Goal: Task Accomplishment & Management: Manage account settings

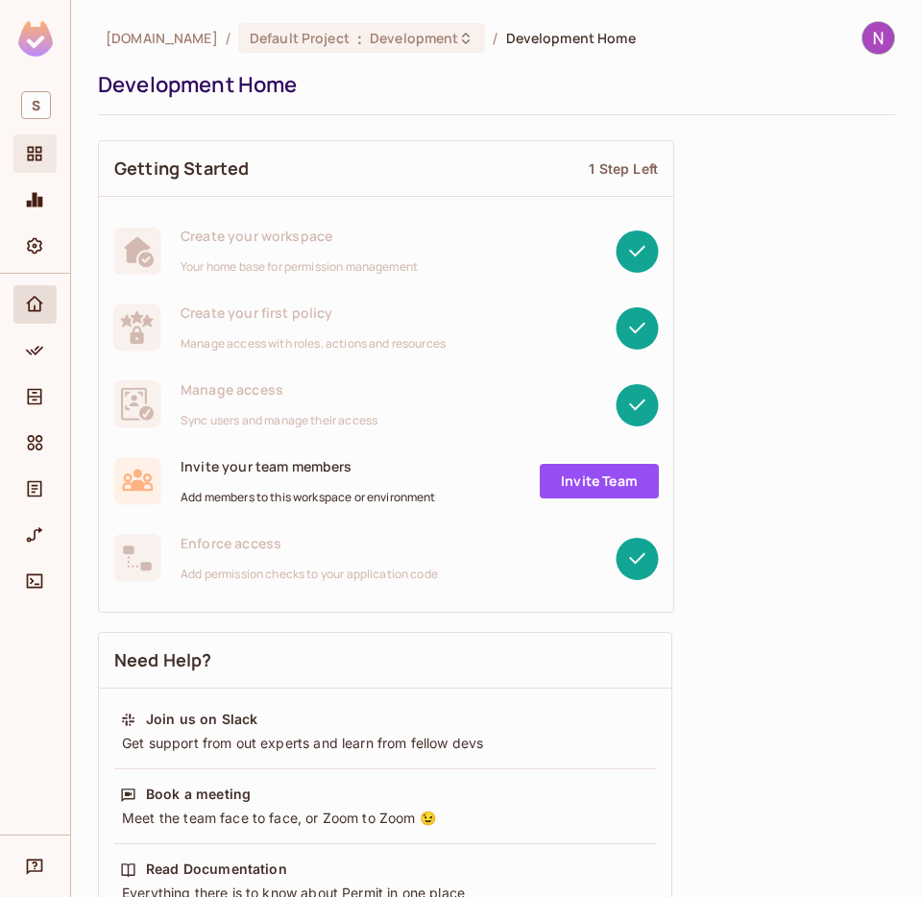
click at [37, 144] on icon "Projects" at bounding box center [34, 153] width 19 height 19
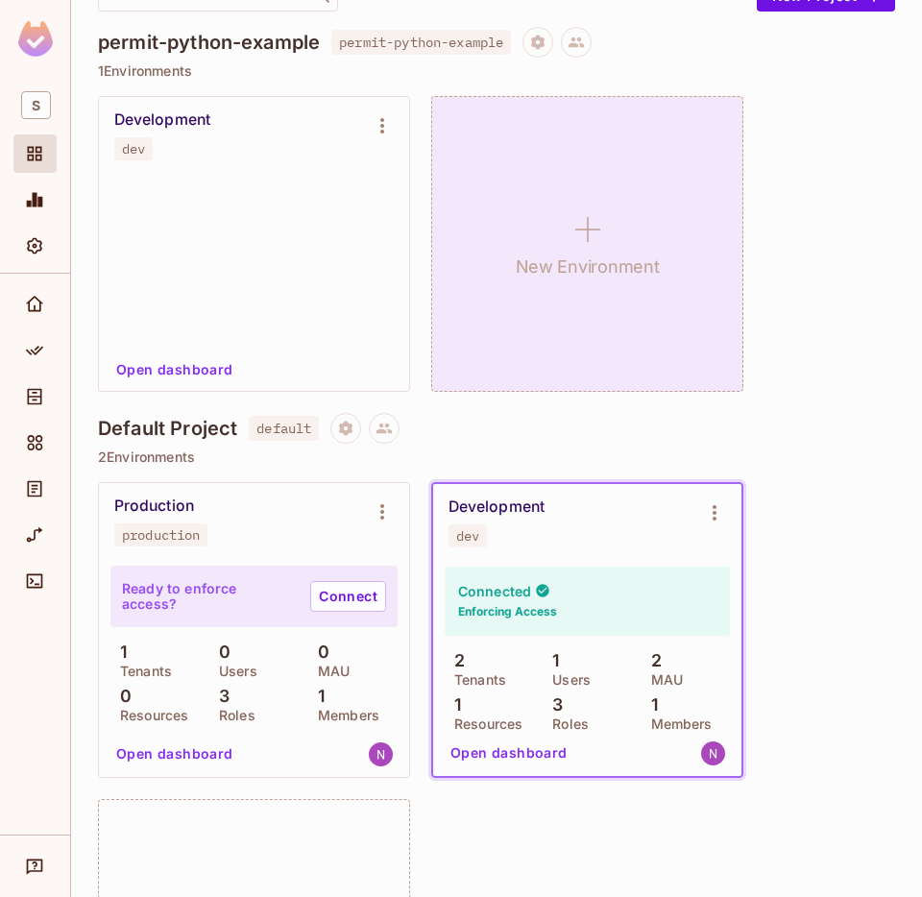
scroll to position [212, 0]
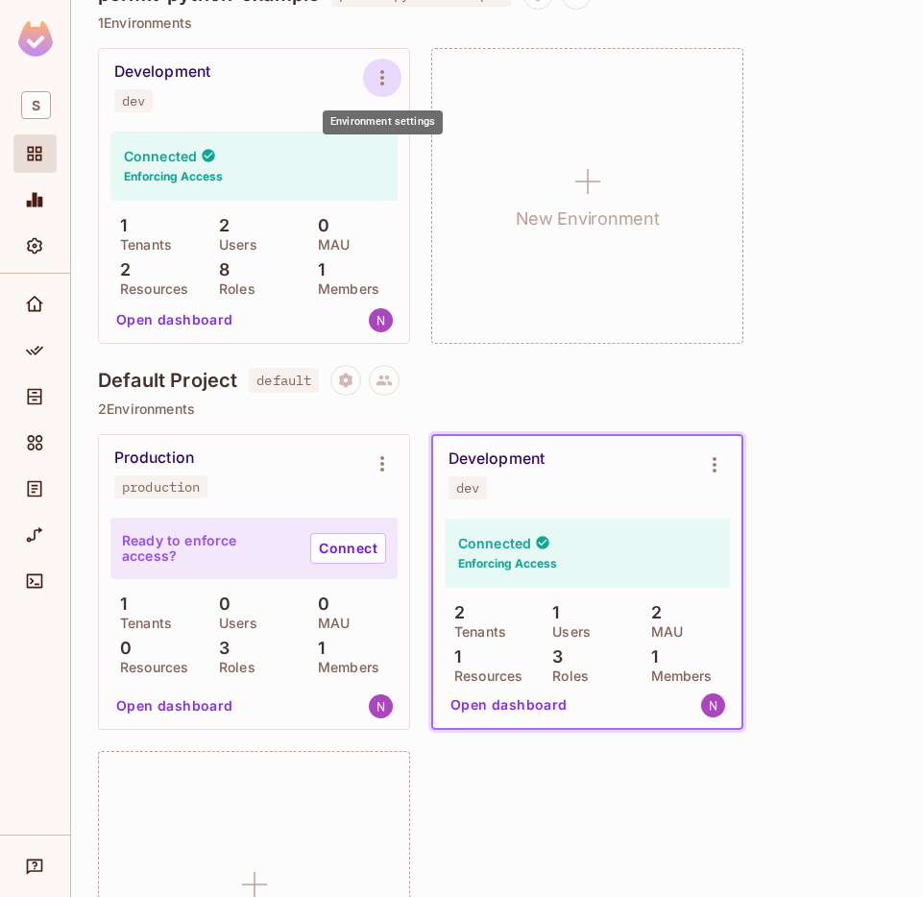
click at [380, 70] on icon "Environment settings" at bounding box center [382, 77] width 23 height 23
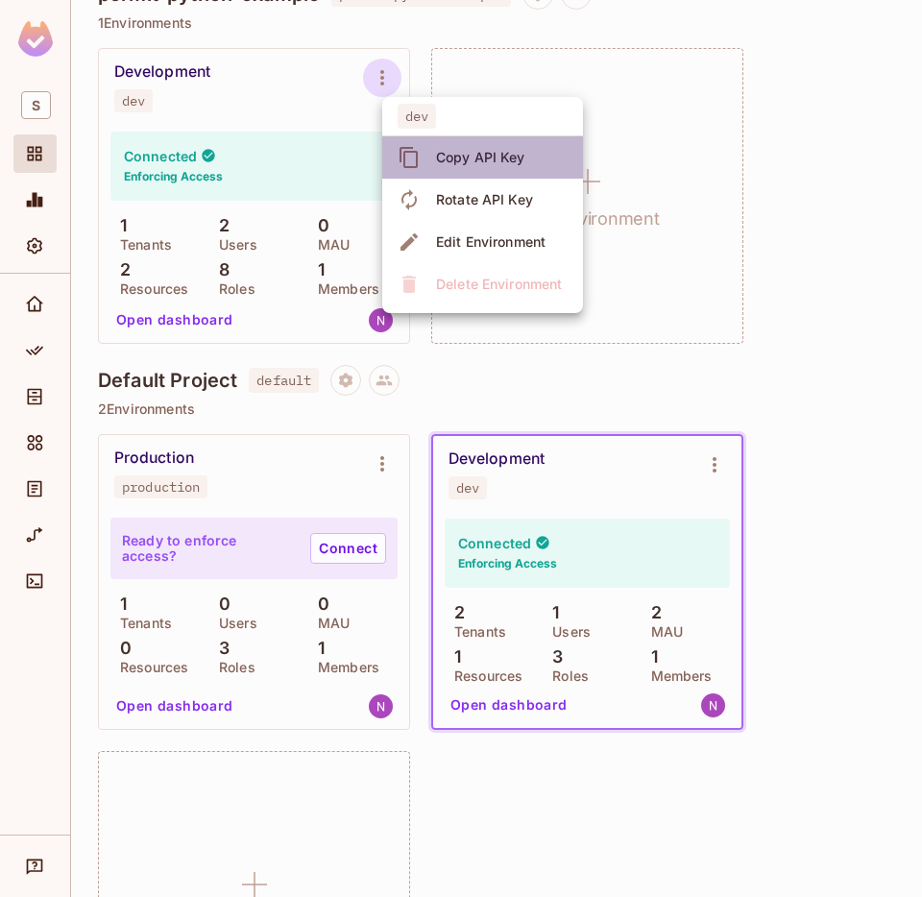
click at [437, 159] on div "Copy API Key" at bounding box center [480, 157] width 89 height 19
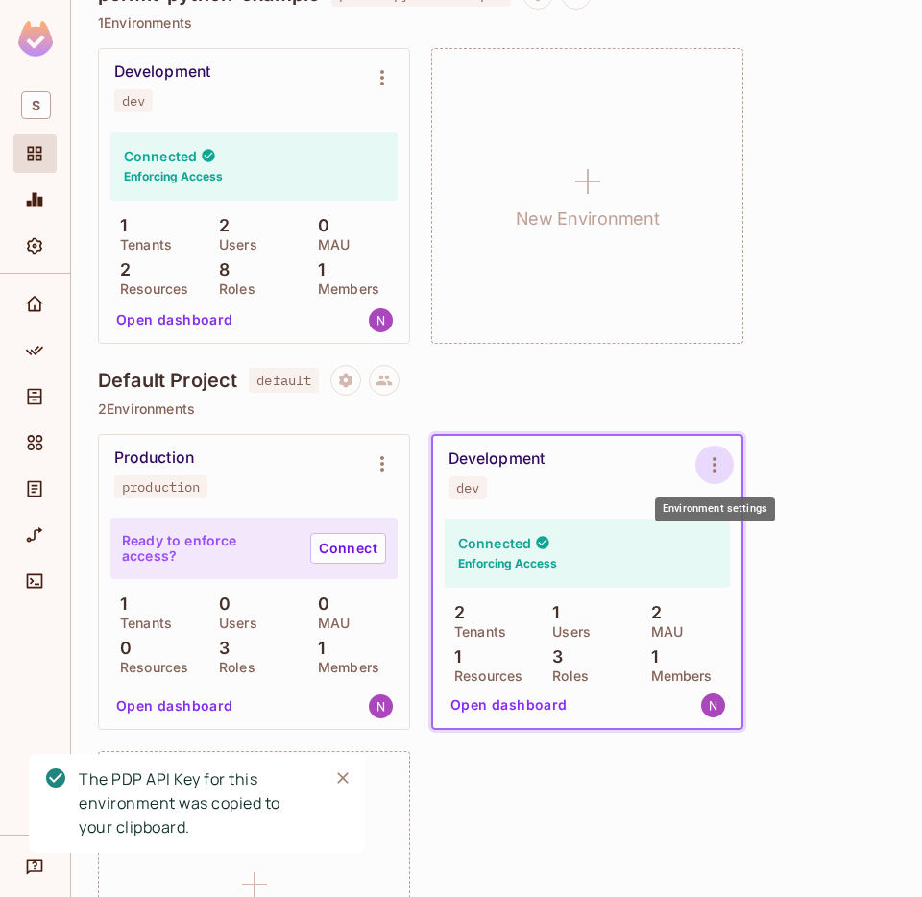
click at [709, 461] on icon "Environment settings" at bounding box center [714, 464] width 23 height 23
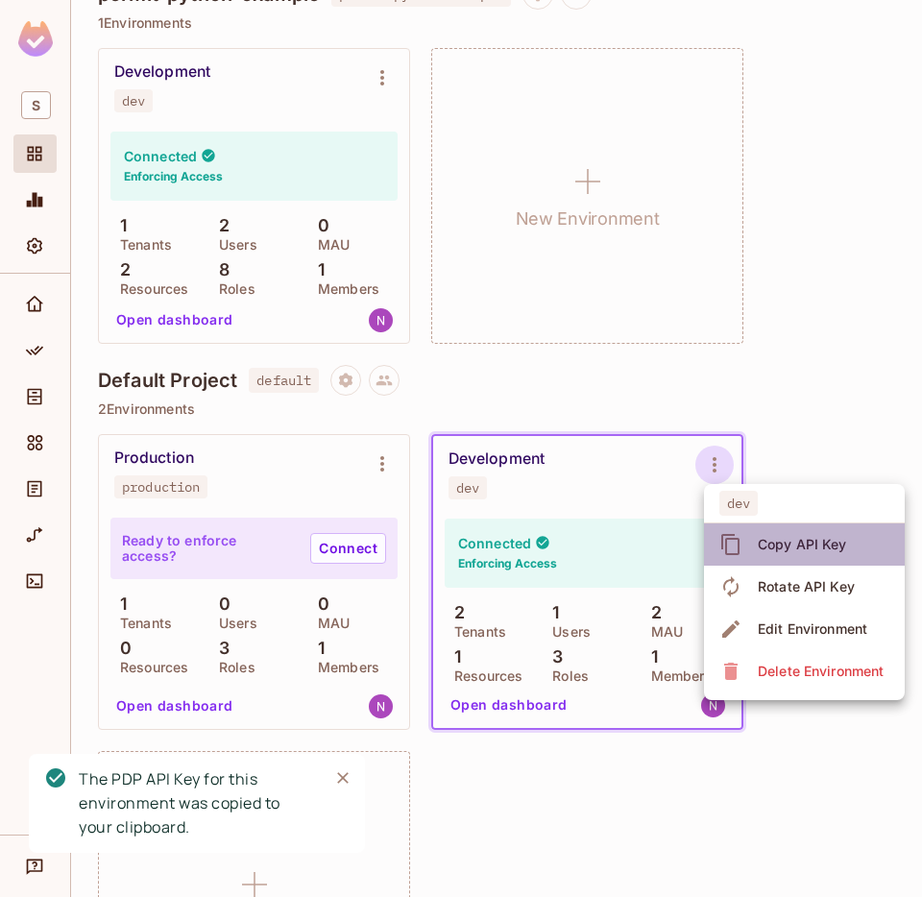
click at [784, 543] on div "Copy API Key" at bounding box center [802, 544] width 89 height 19
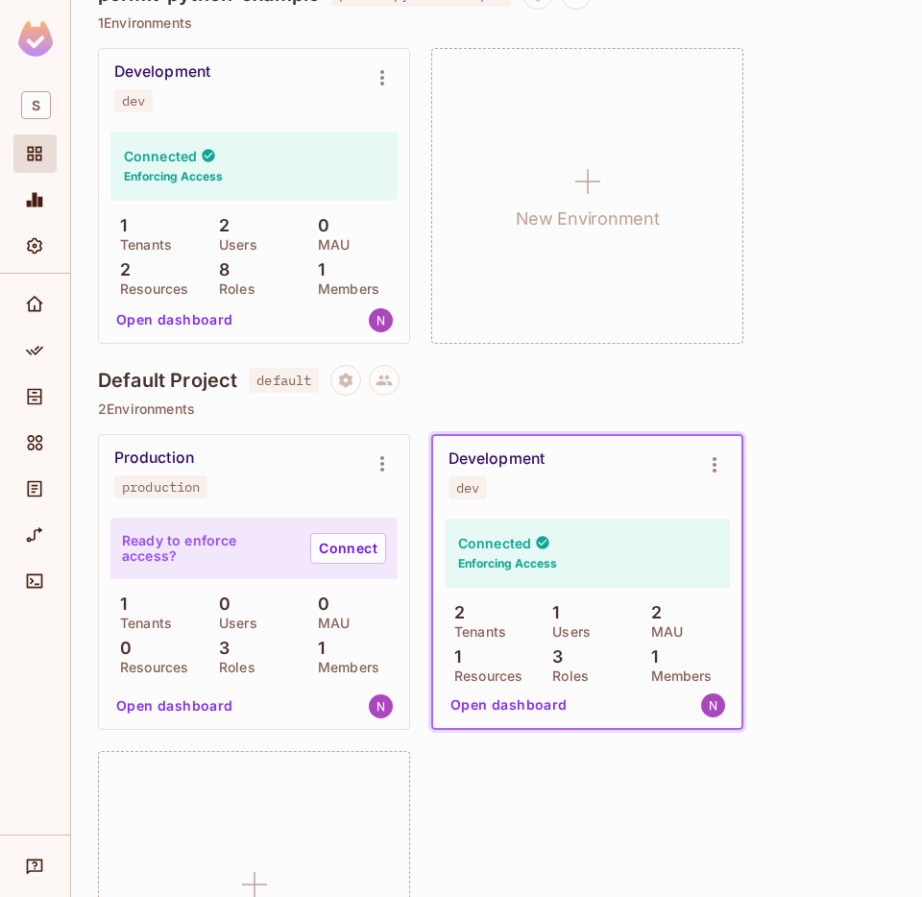
click at [515, 458] on div "Development" at bounding box center [497, 459] width 96 height 19
click at [31, 344] on icon "Policy" at bounding box center [34, 350] width 19 height 19
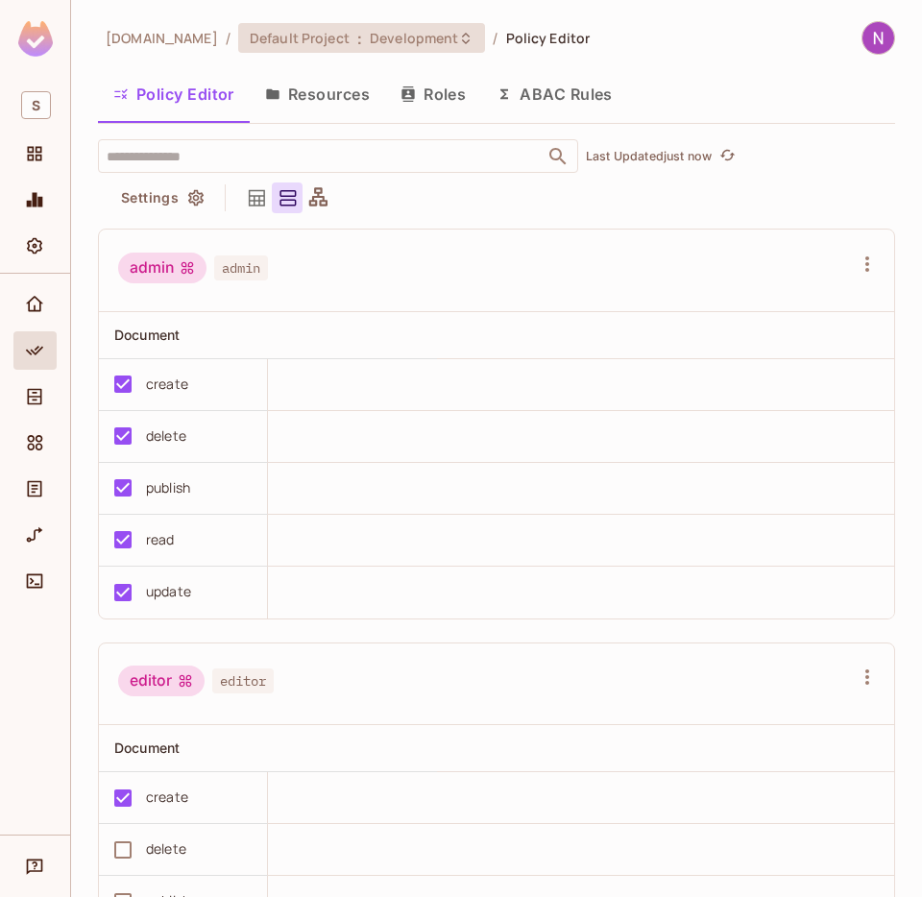
click at [370, 29] on span "Development" at bounding box center [414, 38] width 88 height 18
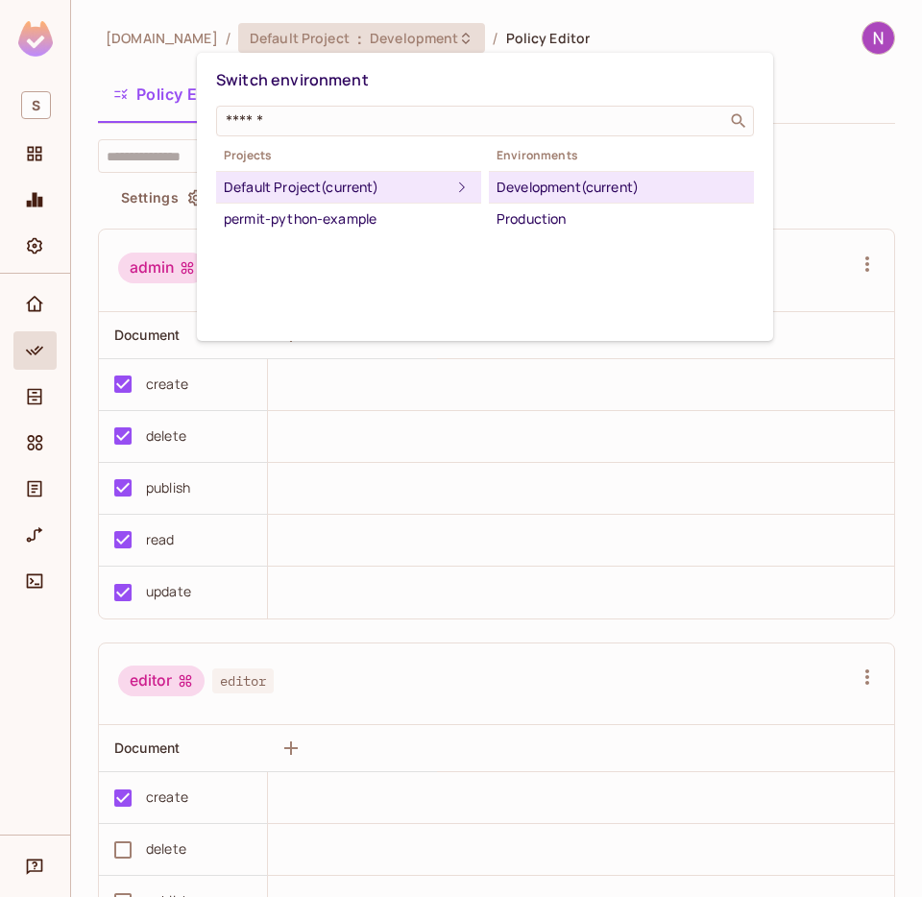
click at [345, 26] on div at bounding box center [461, 448] width 922 height 897
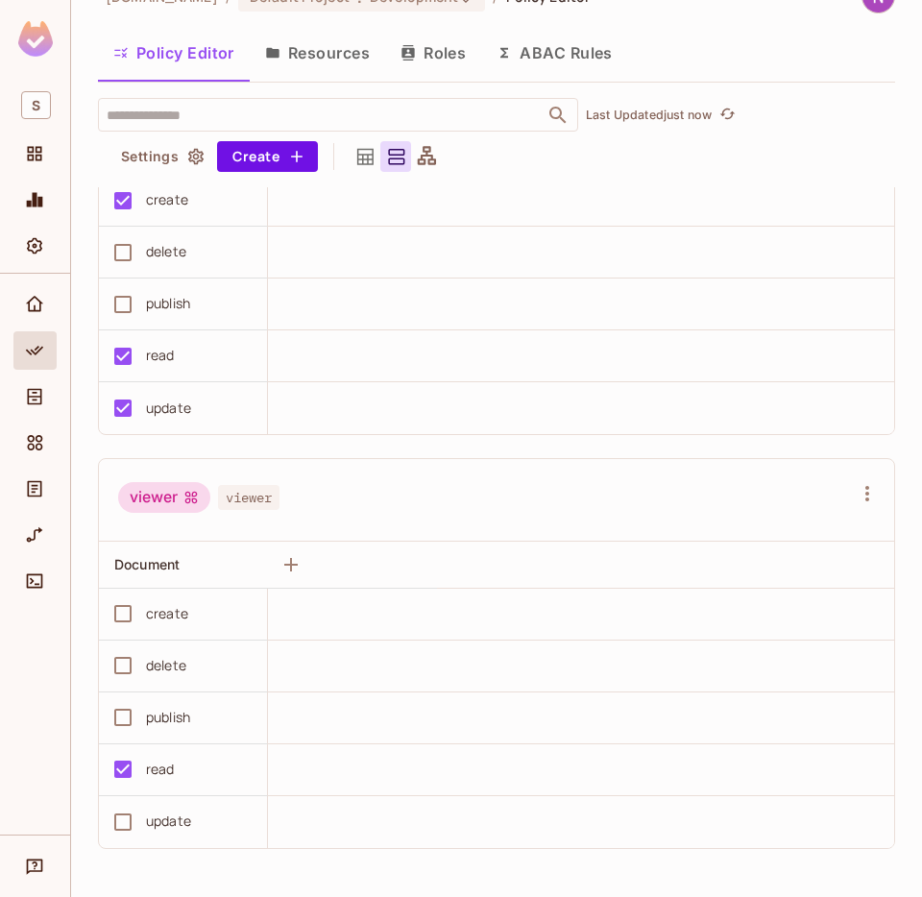
scroll to position [38, 0]
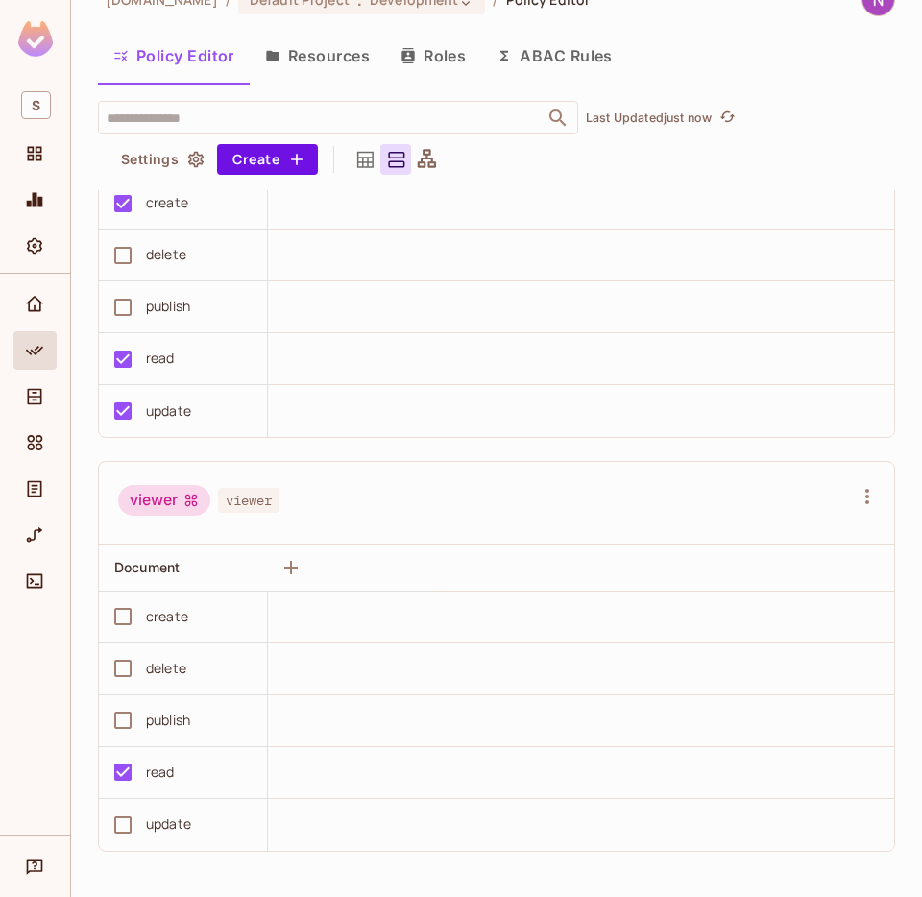
click at [412, 52] on icon "button" at bounding box center [408, 55] width 12 height 15
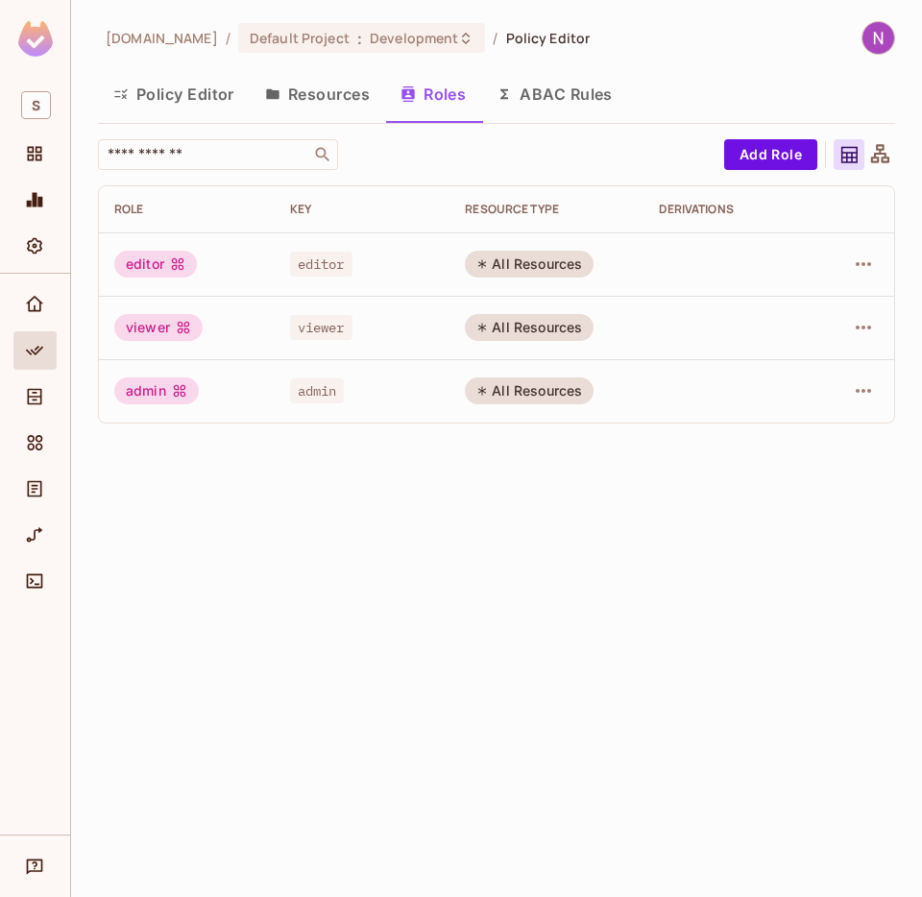
click at [216, 87] on button "Policy Editor" at bounding box center [174, 94] width 152 height 48
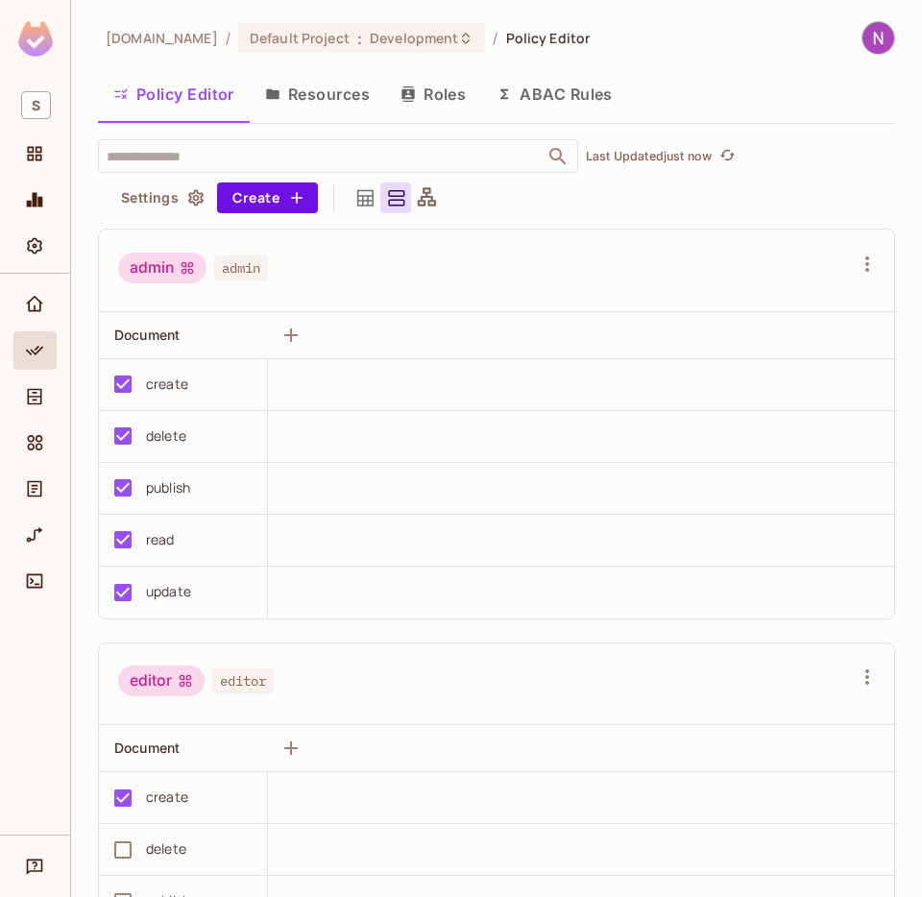
click at [349, 102] on button "Resources" at bounding box center [317, 94] width 135 height 48
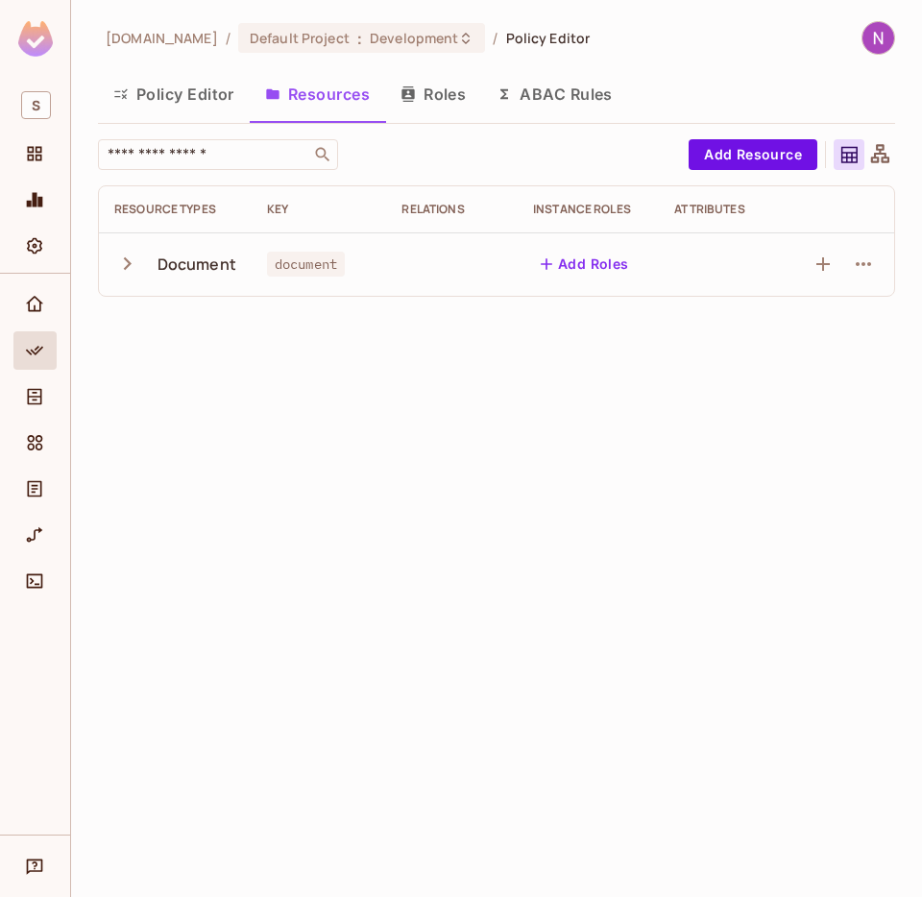
click at [126, 263] on icon "button" at bounding box center [127, 264] width 26 height 26
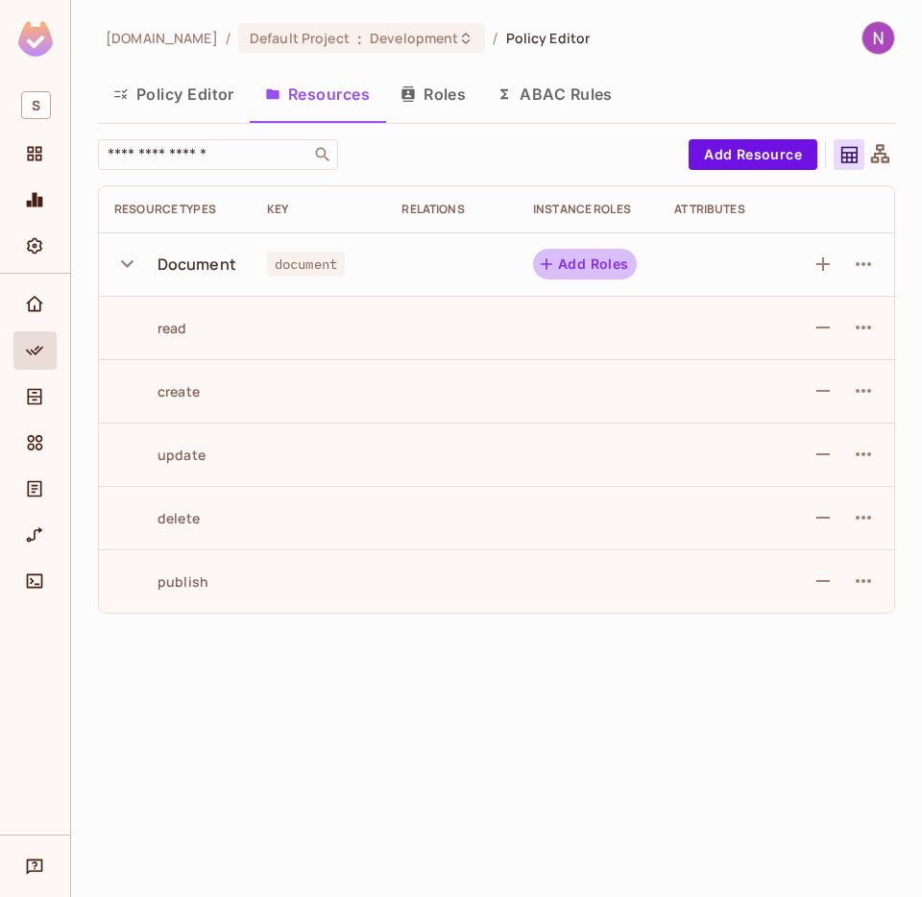
click at [595, 259] on button "Add Roles" at bounding box center [585, 264] width 104 height 31
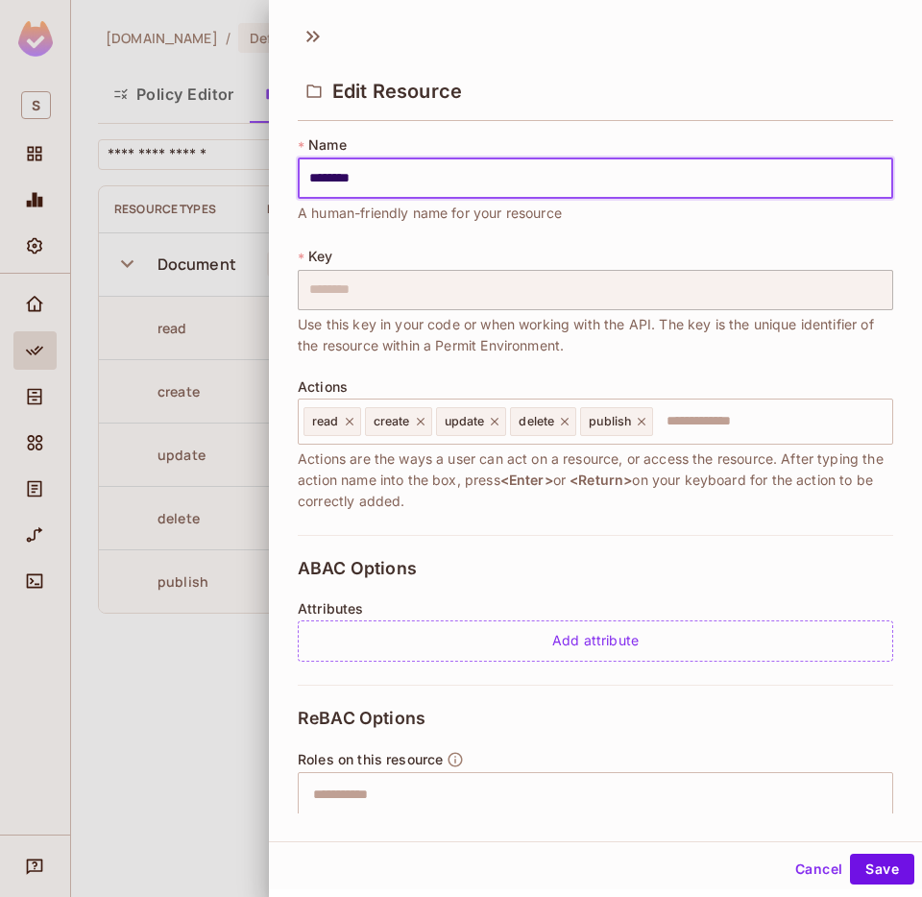
click at [821, 865] on button "Cancel" at bounding box center [819, 869] width 62 height 31
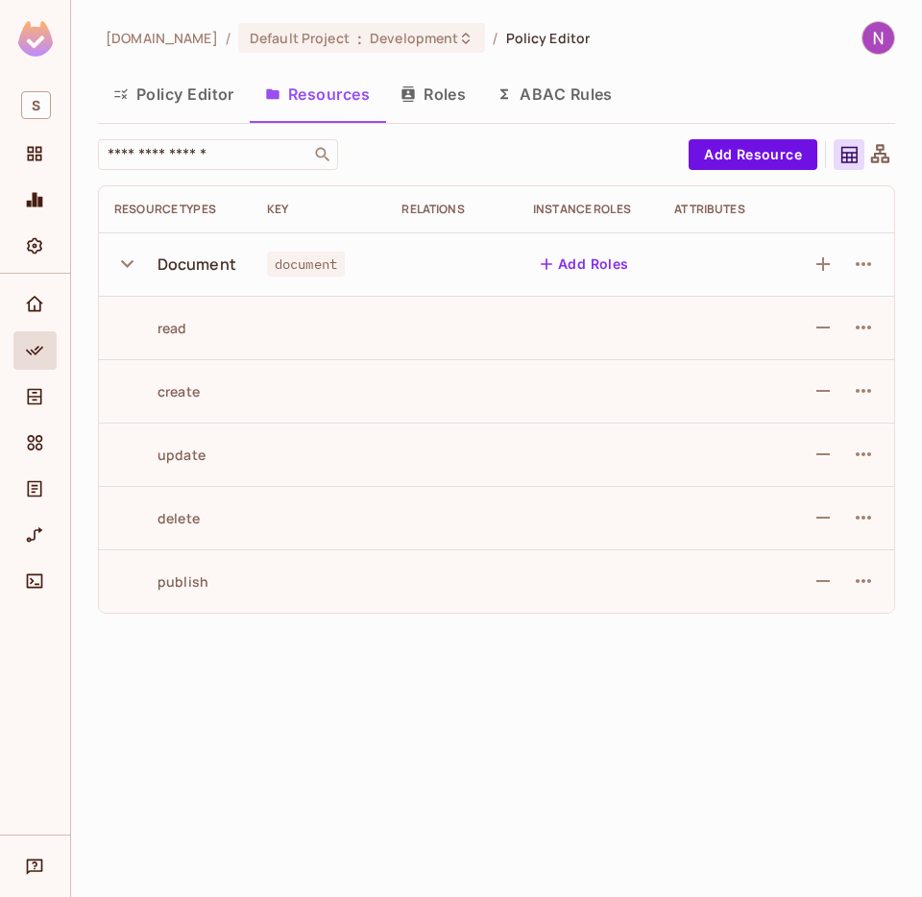
click at [435, 83] on button "Roles" at bounding box center [433, 94] width 96 height 48
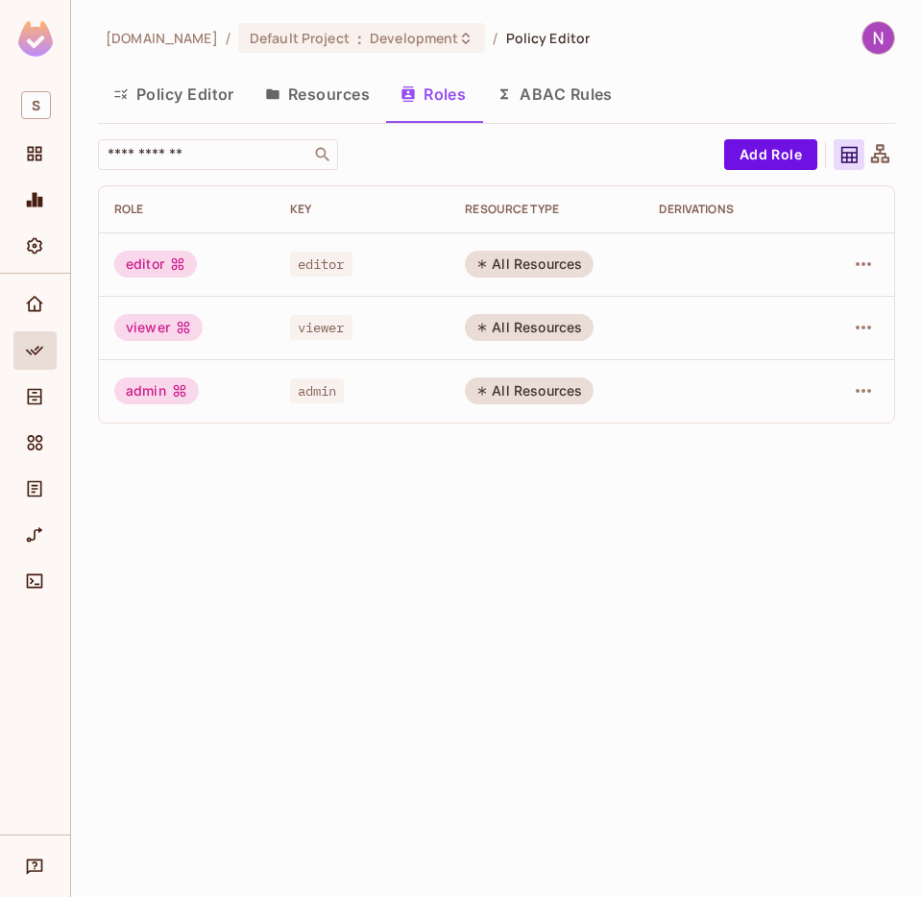
click at [333, 85] on button "Resources" at bounding box center [317, 94] width 135 height 48
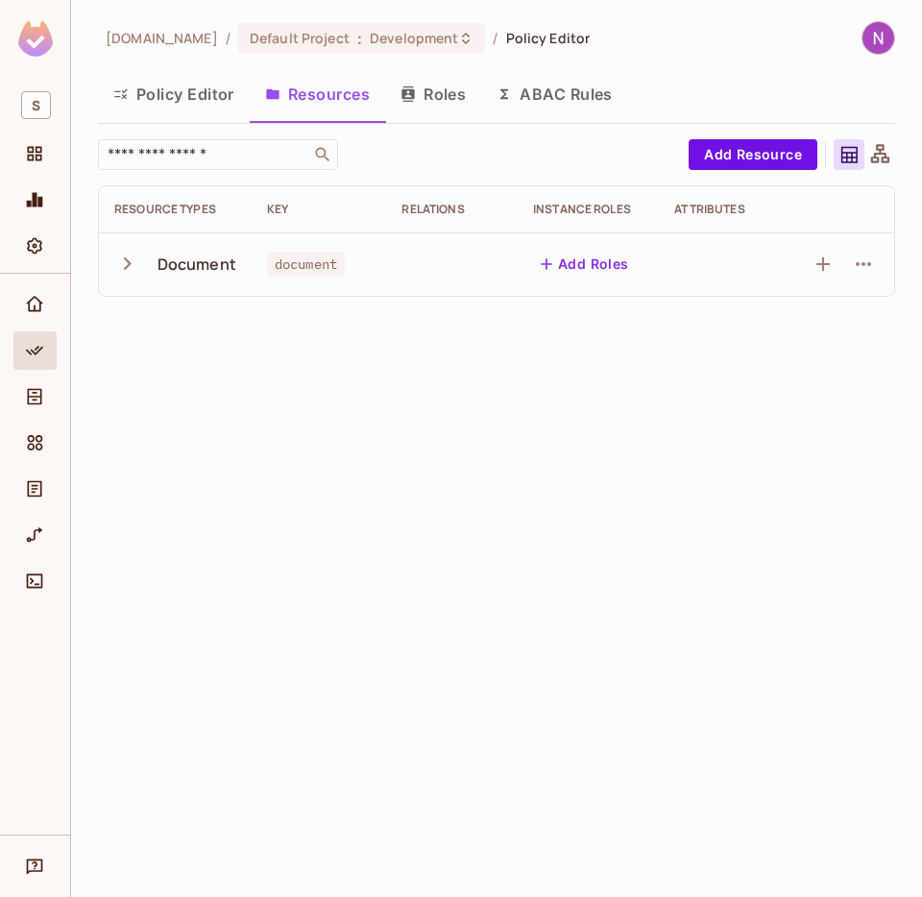
click at [418, 86] on button "Roles" at bounding box center [433, 94] width 96 height 48
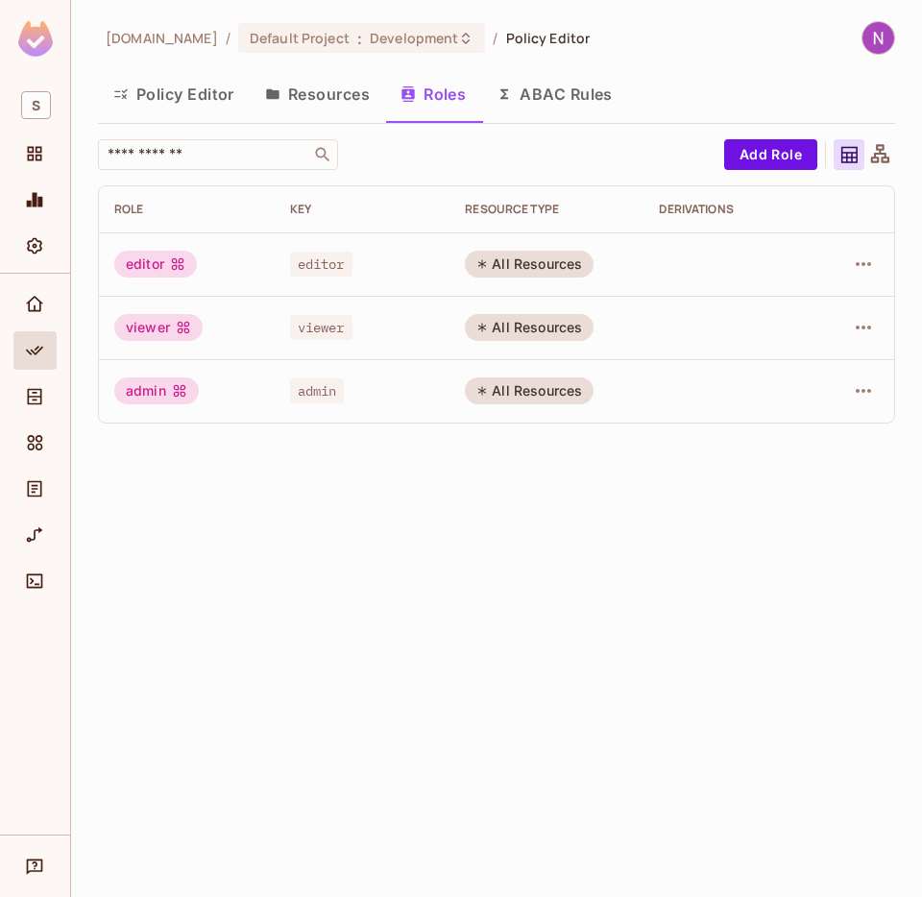
click at [342, 93] on button "Resources" at bounding box center [317, 94] width 135 height 48
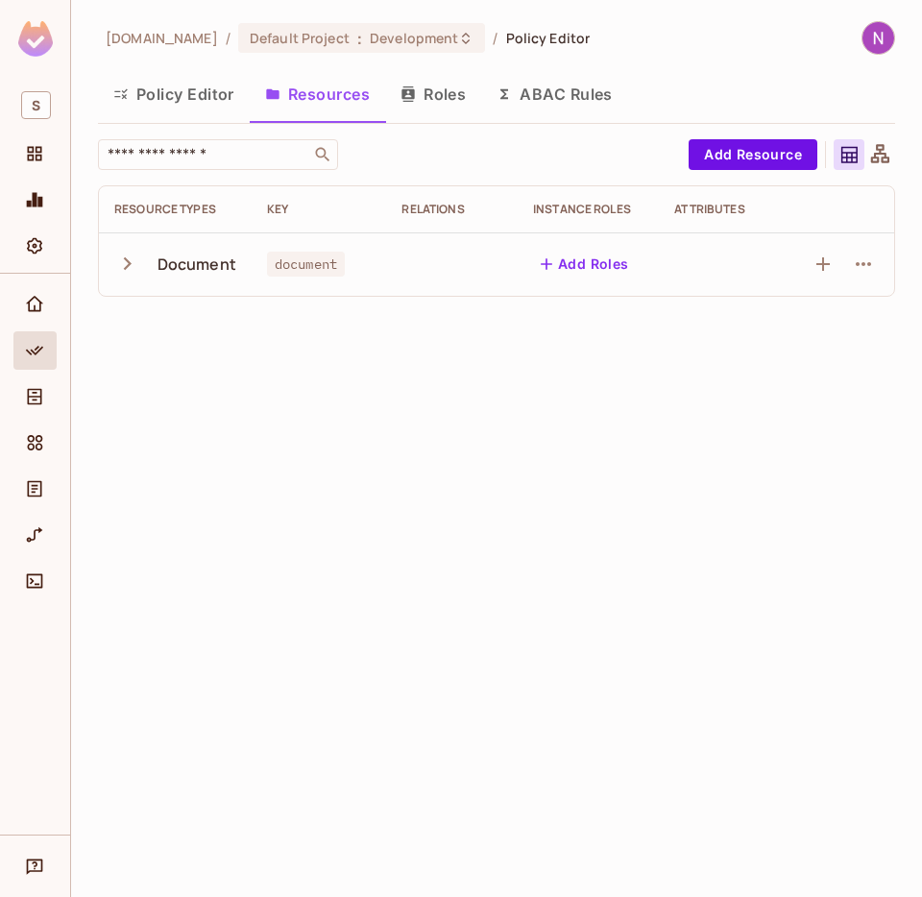
click at [408, 93] on icon "button" at bounding box center [408, 93] width 12 height 15
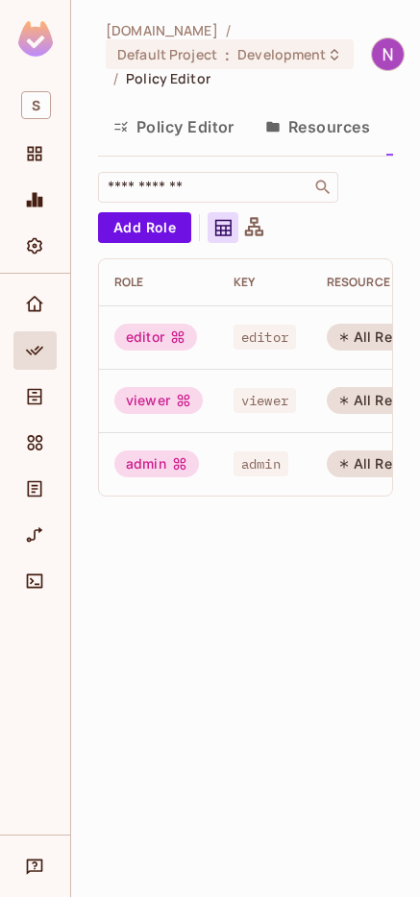
click at [311, 130] on button "Resources" at bounding box center [317, 127] width 135 height 48
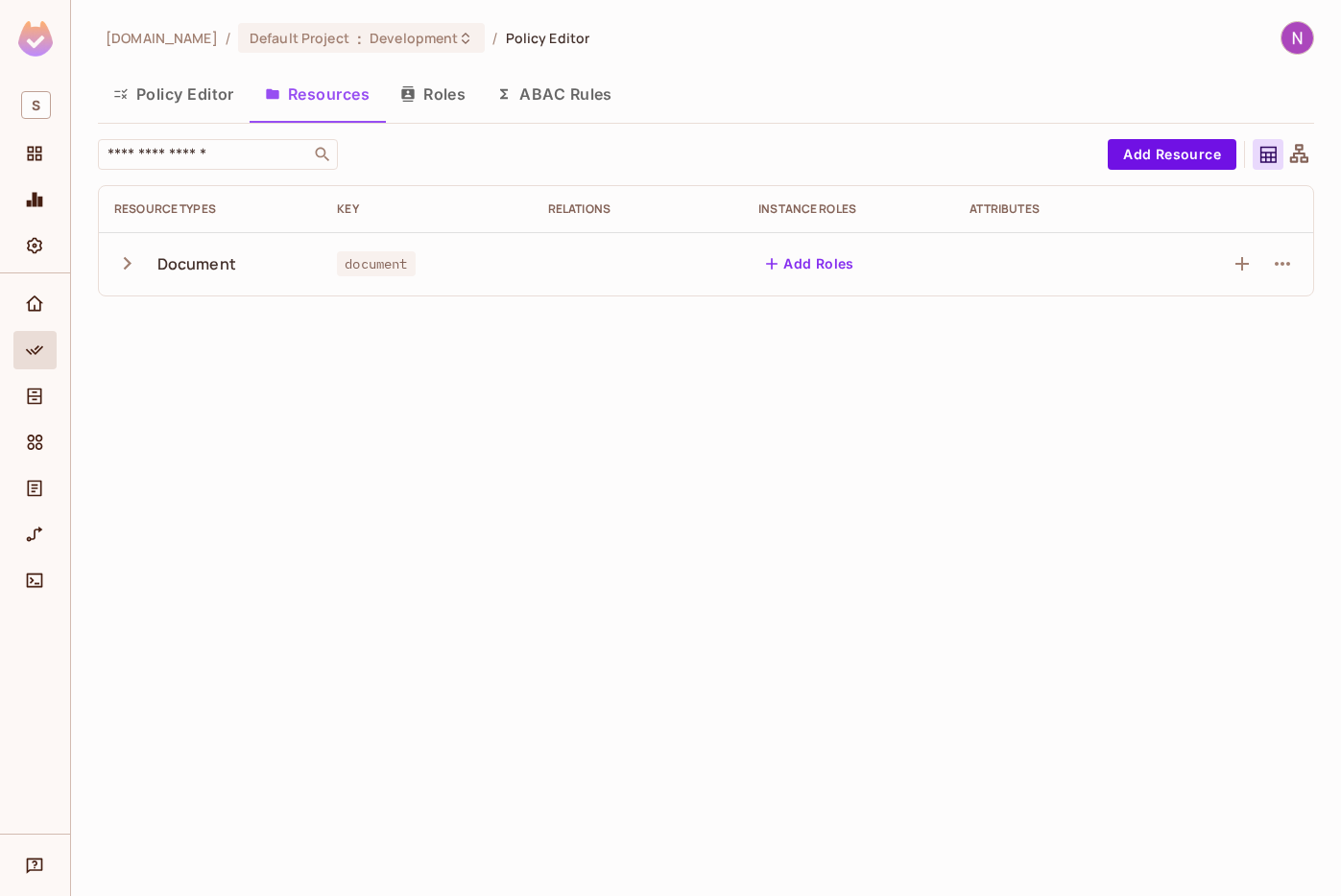
click at [424, 93] on button "Roles" at bounding box center [433, 94] width 96 height 48
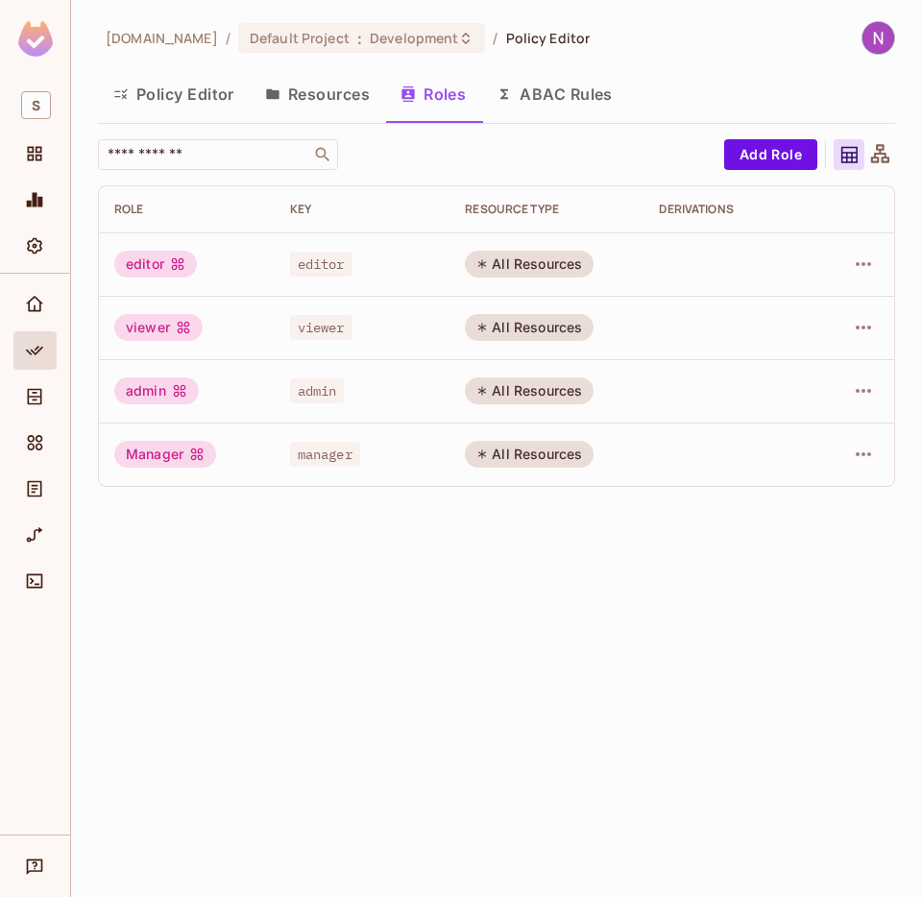
click at [318, 97] on button "Resources" at bounding box center [317, 94] width 135 height 48
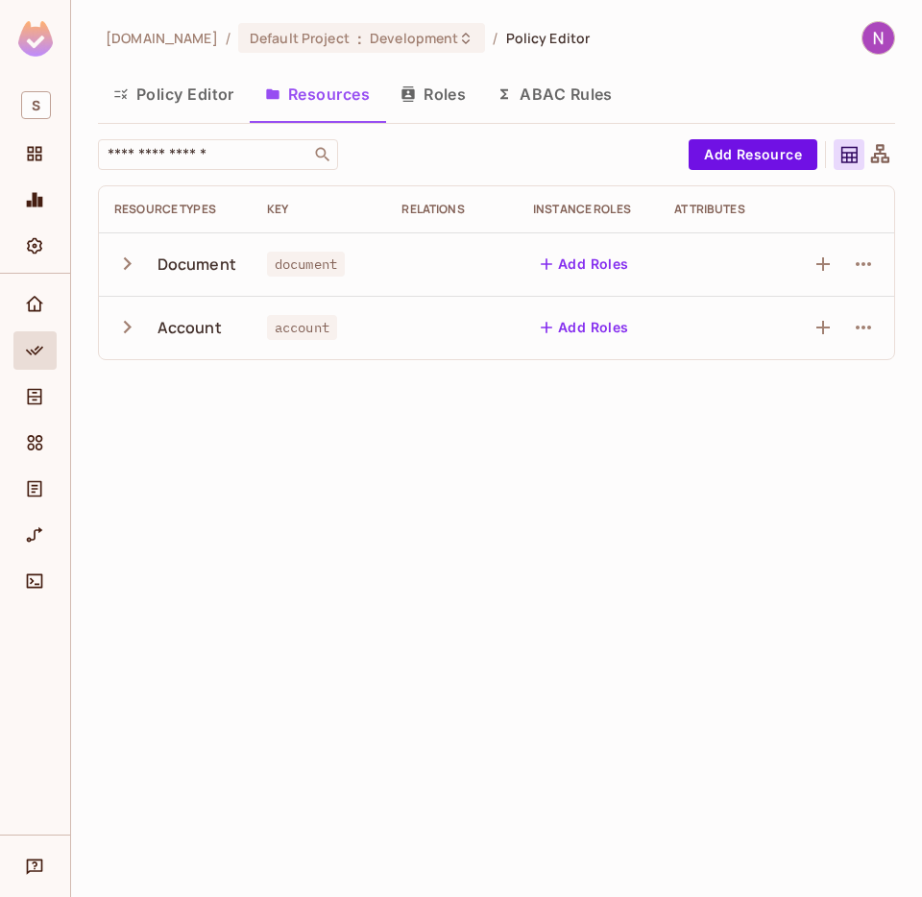
click at [131, 309] on button "button" at bounding box center [131, 326] width 34 height 41
click at [131, 324] on icon "button" at bounding box center [127, 328] width 12 height 8
click at [131, 324] on icon "button" at bounding box center [127, 327] width 26 height 26
click at [169, 382] on div "read" at bounding box center [150, 391] width 73 height 18
click at [857, 388] on icon "button" at bounding box center [863, 391] width 23 height 23
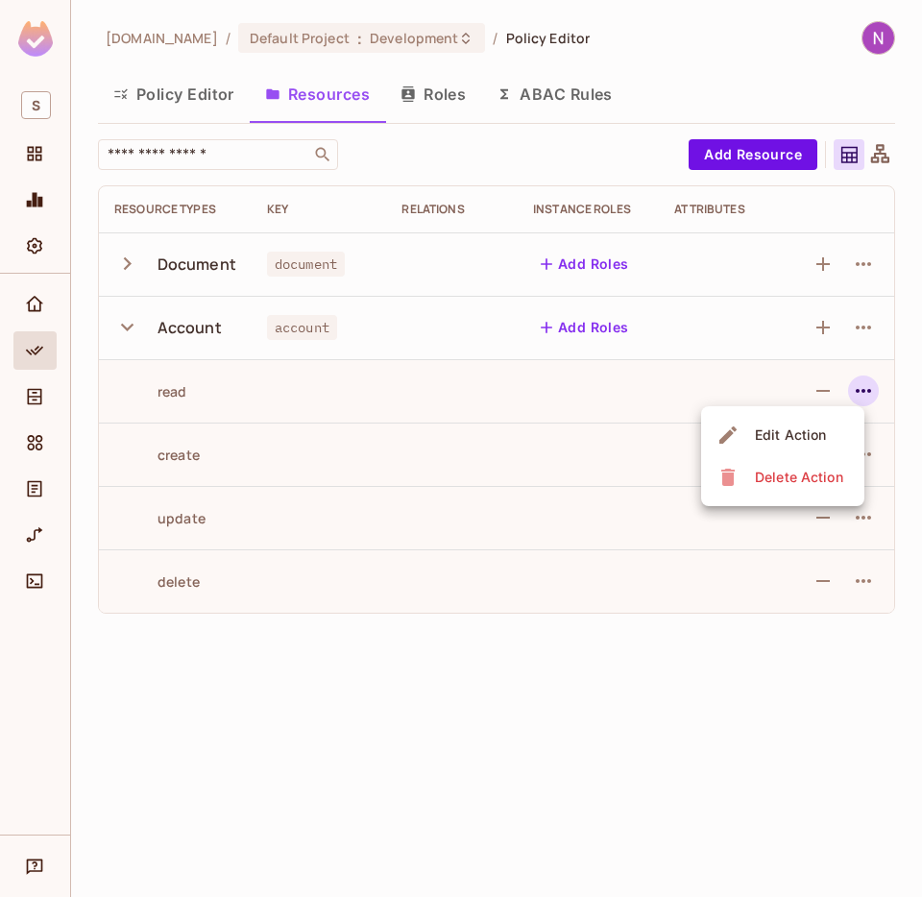
click at [796, 434] on div "Edit Action" at bounding box center [790, 435] width 71 height 19
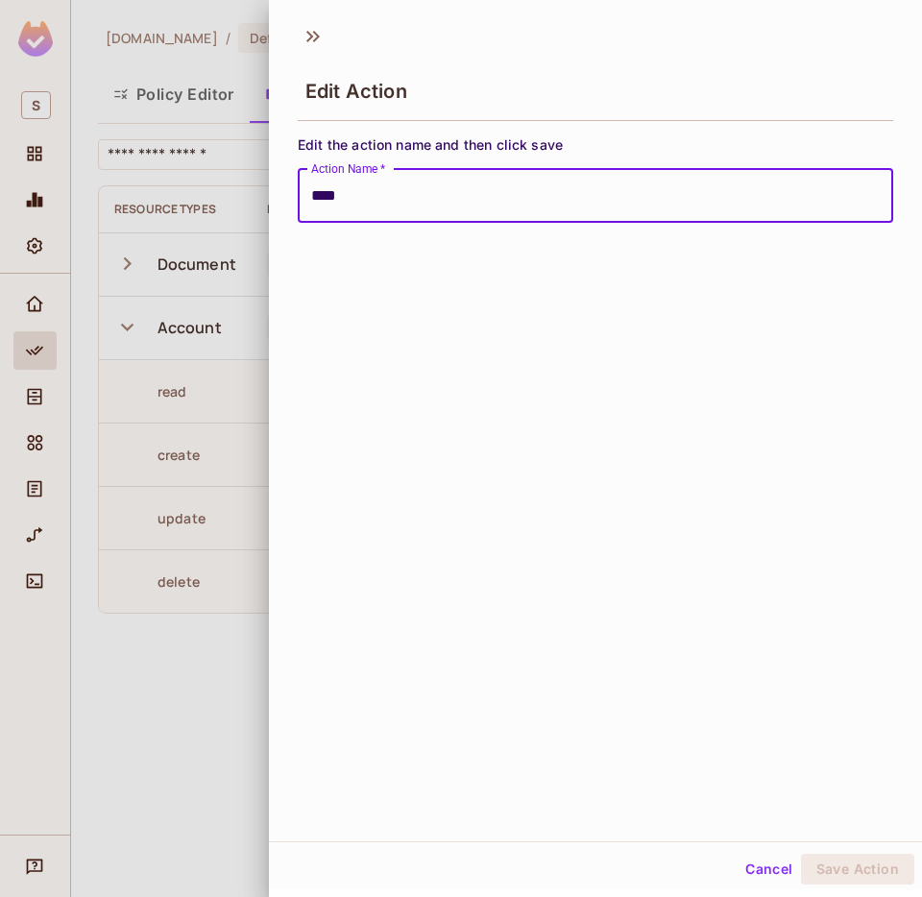
click at [211, 389] on div at bounding box center [461, 448] width 922 height 897
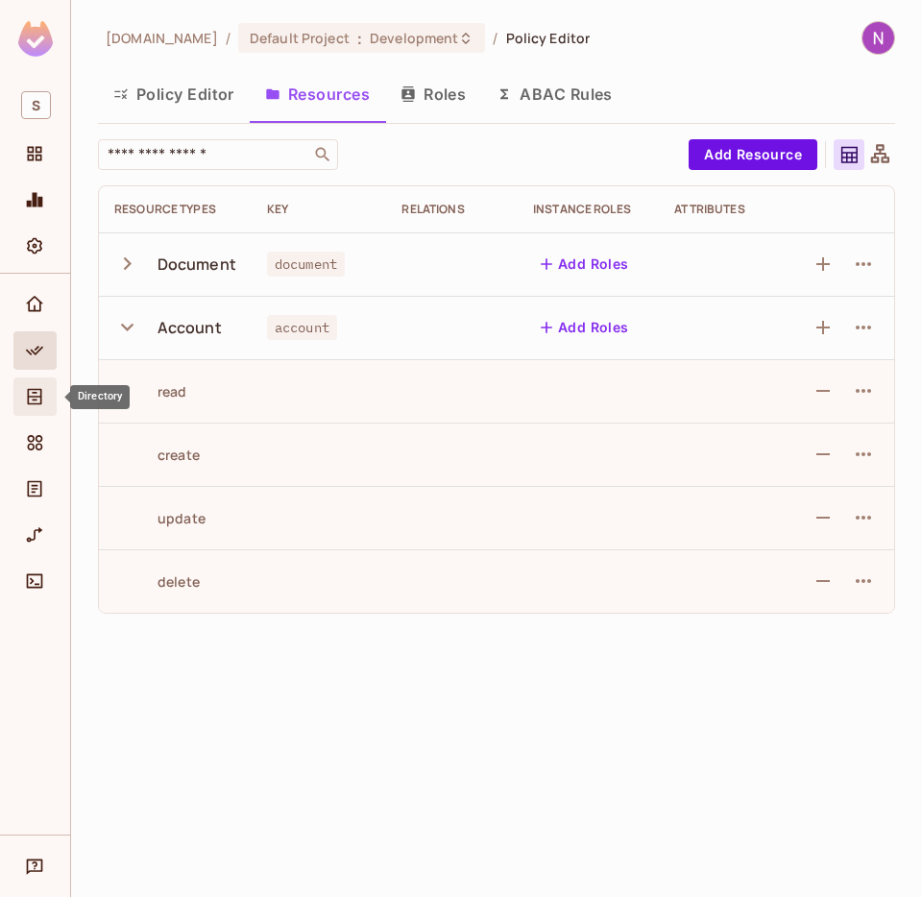
click at [37, 399] on icon "Directory" at bounding box center [34, 396] width 19 height 19
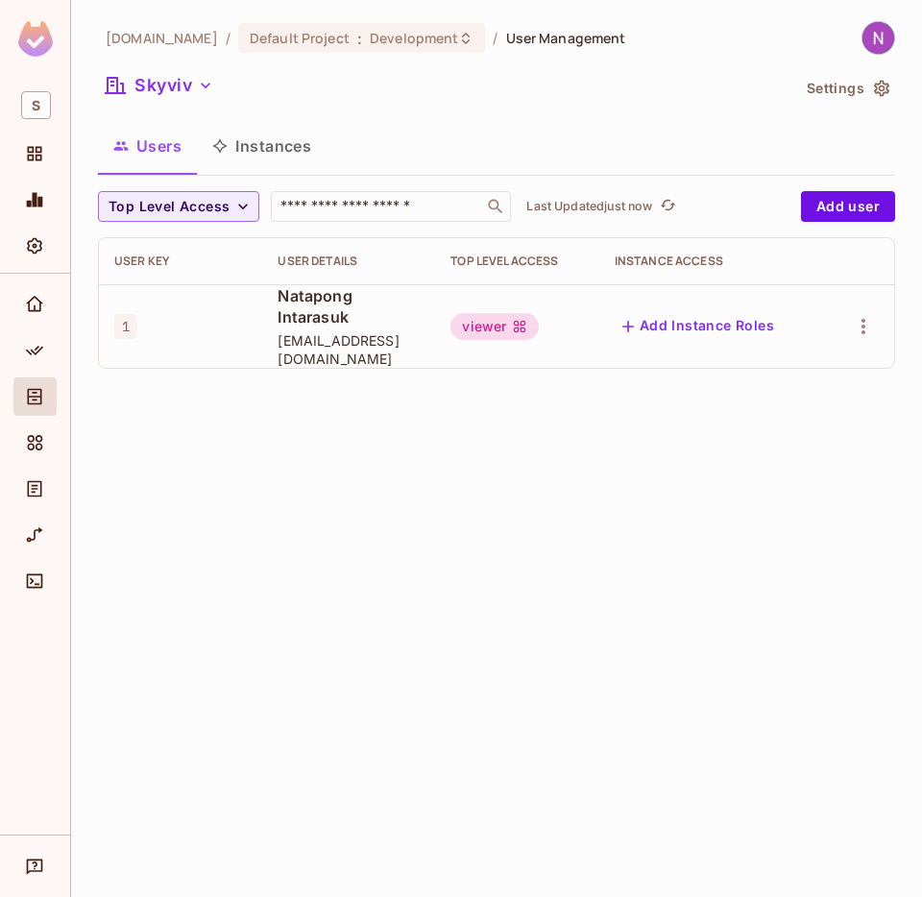
click at [190, 429] on div "skyviv.com / Default Project : Development / User Management Skyviv Settings Us…" at bounding box center [496, 448] width 851 height 897
click at [675, 200] on icon "refresh" at bounding box center [668, 205] width 16 height 16
click at [668, 207] on icon "refresh" at bounding box center [668, 205] width 16 height 16
click at [402, 208] on input "text" at bounding box center [378, 206] width 202 height 19
click at [303, 429] on div "skyviv.com / Default Project : Development / User Management Skyviv Settings Us…" at bounding box center [496, 448] width 851 height 897
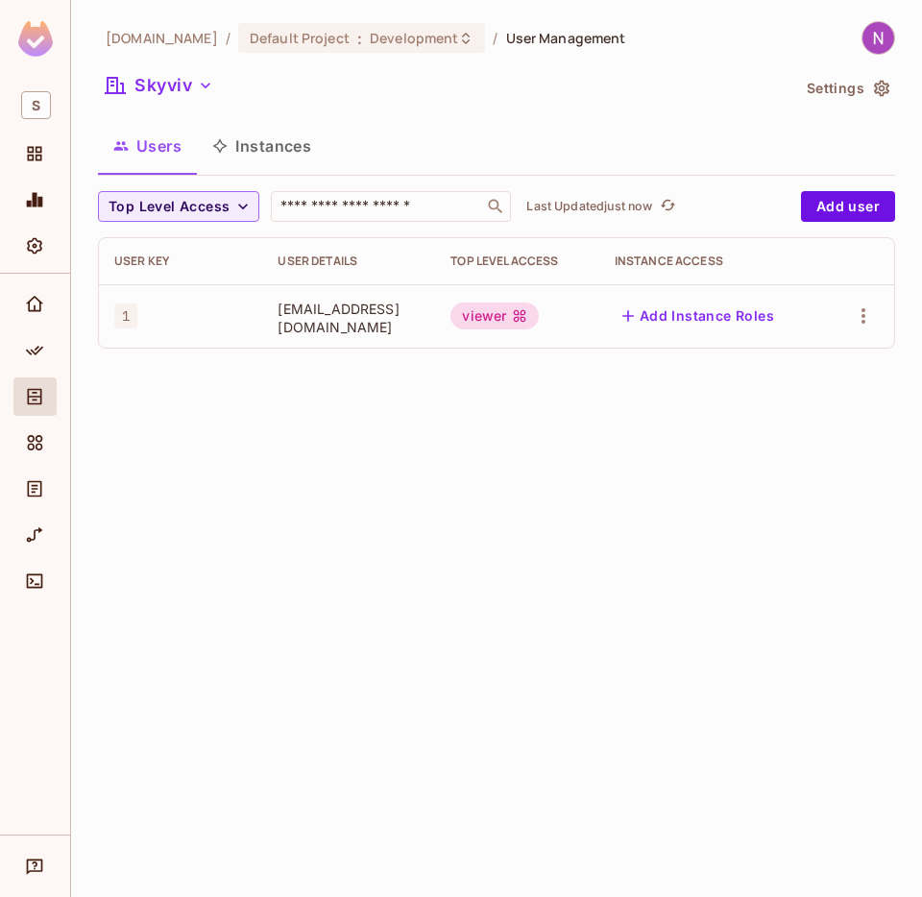
click at [387, 323] on span "[EMAIL_ADDRESS][DOMAIN_NAME]" at bounding box center [349, 318] width 142 height 37
click at [376, 157] on div "Users Instances" at bounding box center [496, 146] width 797 height 48
click at [674, 197] on icon "refresh" at bounding box center [668, 205] width 16 height 16
click at [671, 209] on icon "refresh" at bounding box center [668, 205] width 15 height 11
click at [659, 208] on button "Click to refresh data" at bounding box center [667, 206] width 23 height 23
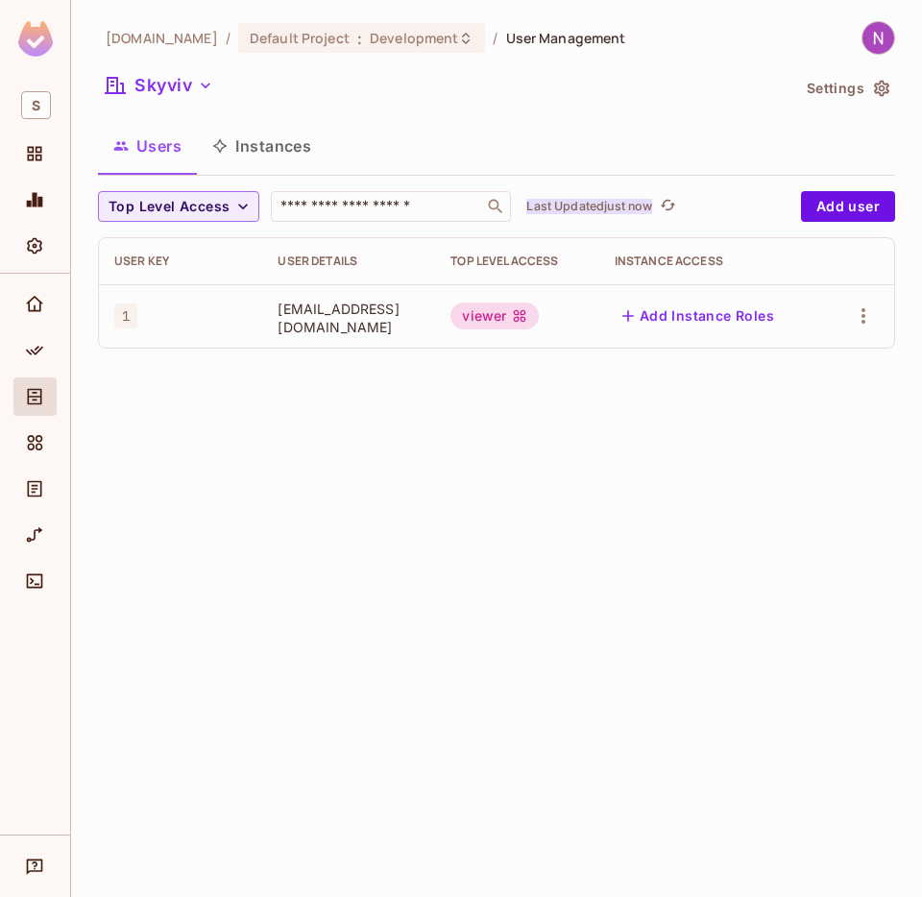
click at [648, 208] on p "Last Updated just now" at bounding box center [590, 206] width 126 height 15
click at [649, 208] on p "Last Updated just now" at bounding box center [590, 206] width 126 height 15
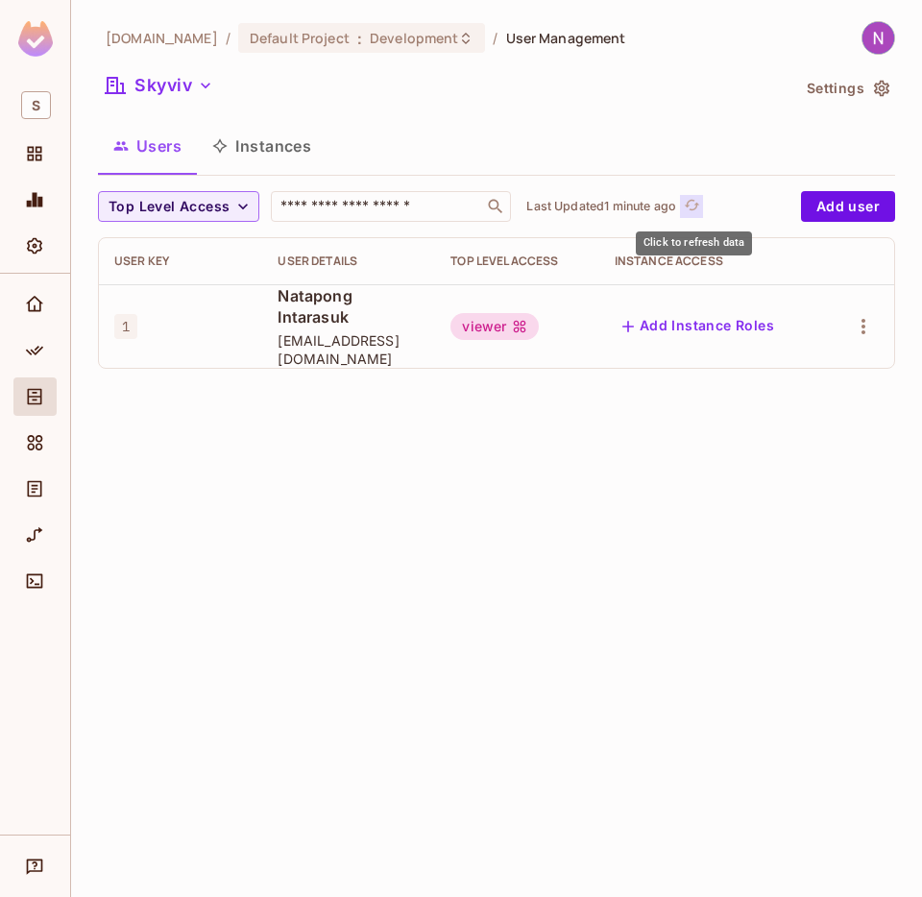
click at [697, 208] on icon "refresh" at bounding box center [692, 205] width 16 height 16
click at [157, 87] on button "Skyviv" at bounding box center [159, 85] width 123 height 31
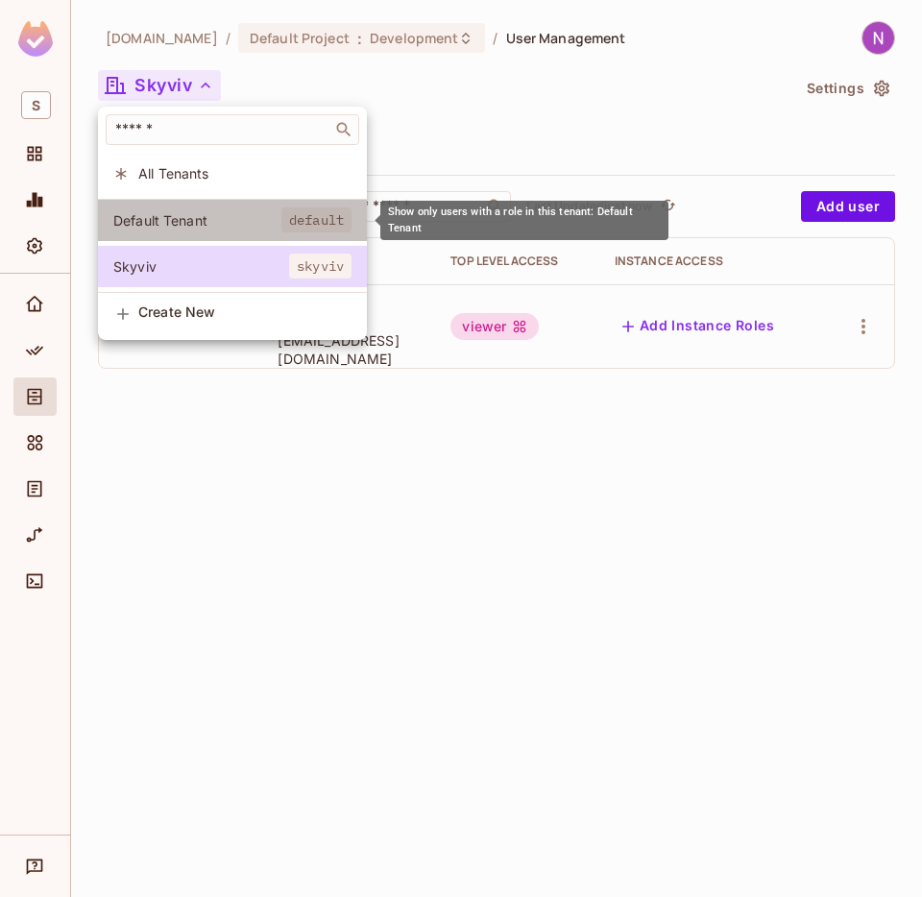
click at [159, 222] on span "Default Tenant" at bounding box center [197, 220] width 168 height 18
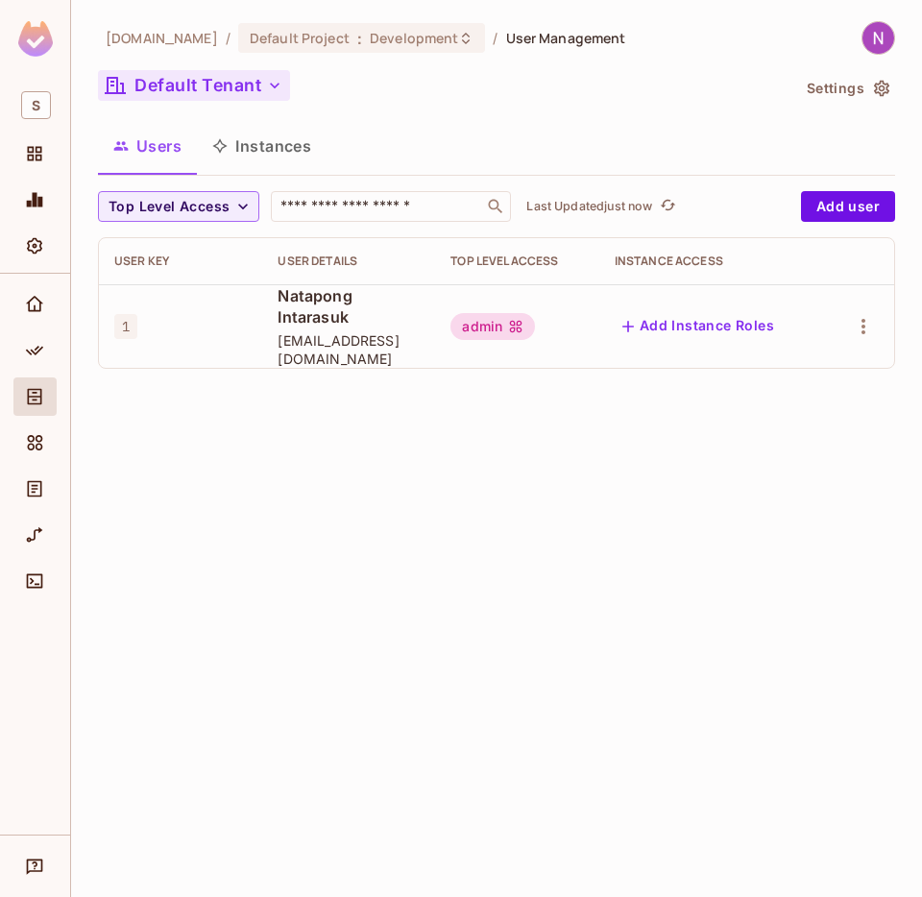
click at [204, 86] on button "Default Tenant" at bounding box center [194, 85] width 192 height 31
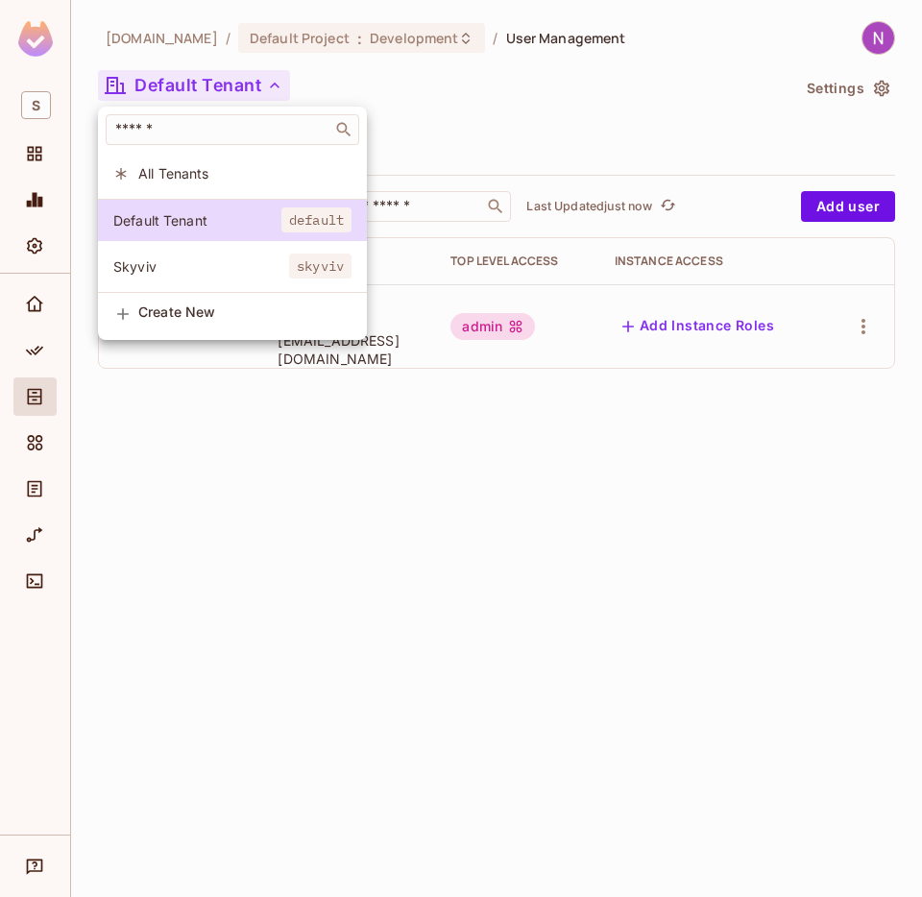
click at [203, 86] on div at bounding box center [461, 448] width 922 height 897
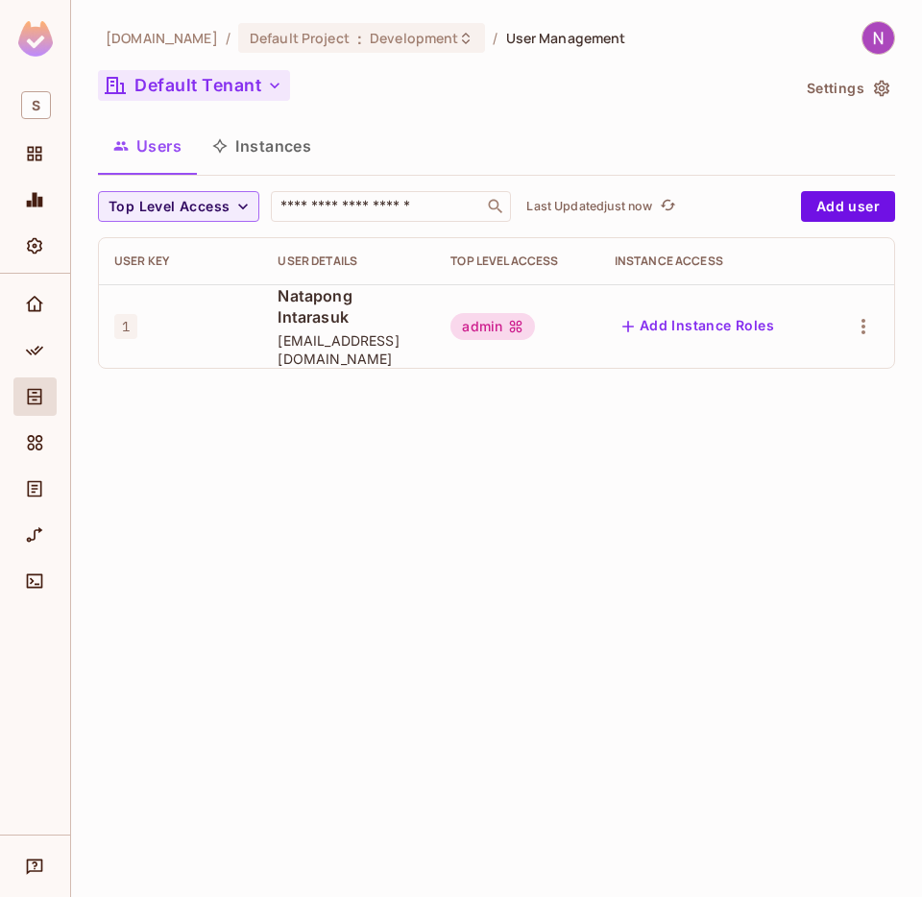
click at [202, 89] on button "Default Tenant" at bounding box center [194, 85] width 192 height 31
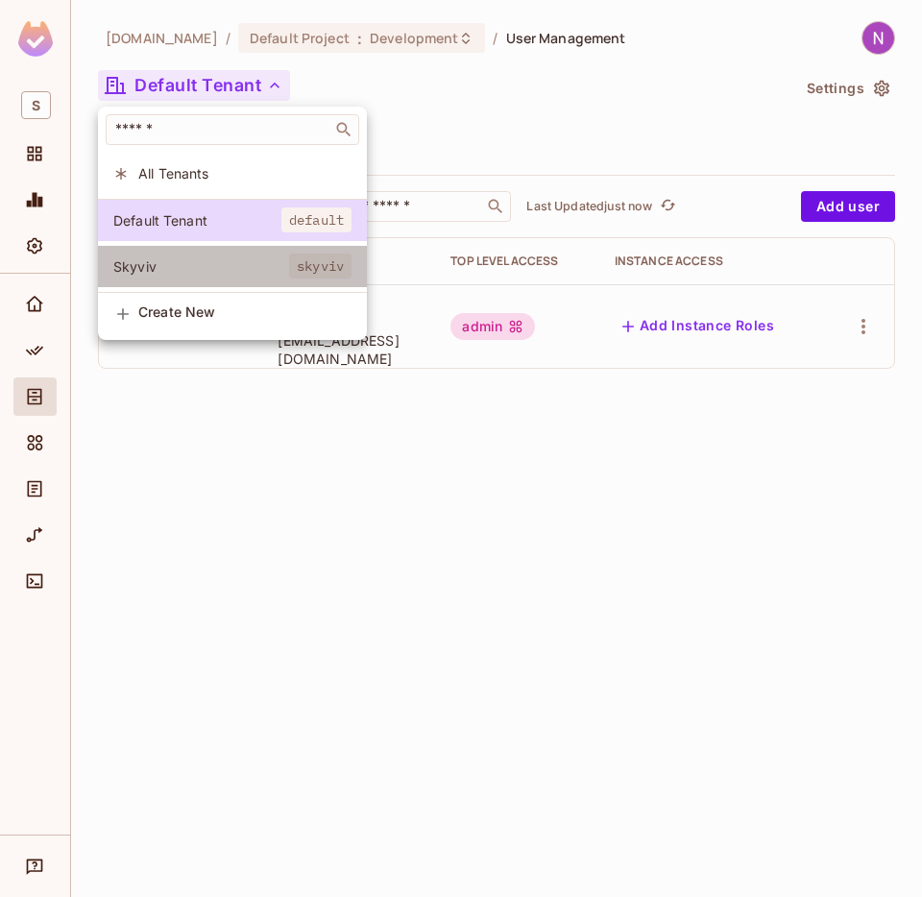
click at [191, 275] on span "Skyviv" at bounding box center [201, 266] width 176 height 18
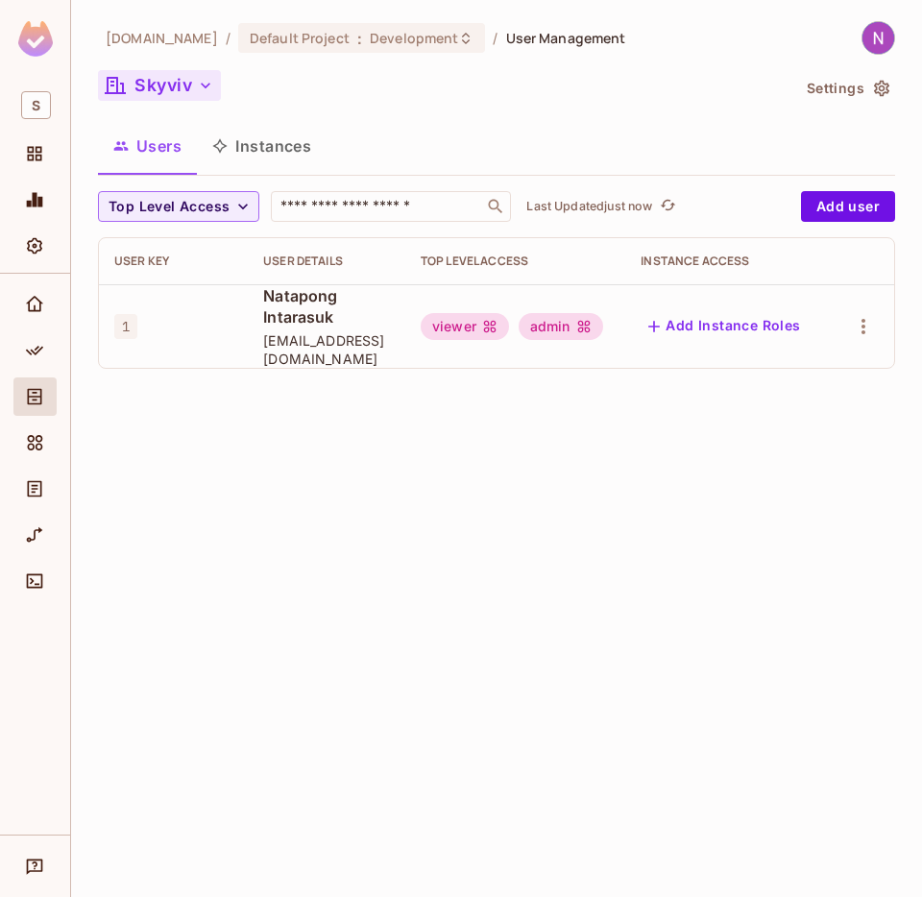
click at [179, 94] on button "Skyviv" at bounding box center [159, 85] width 123 height 31
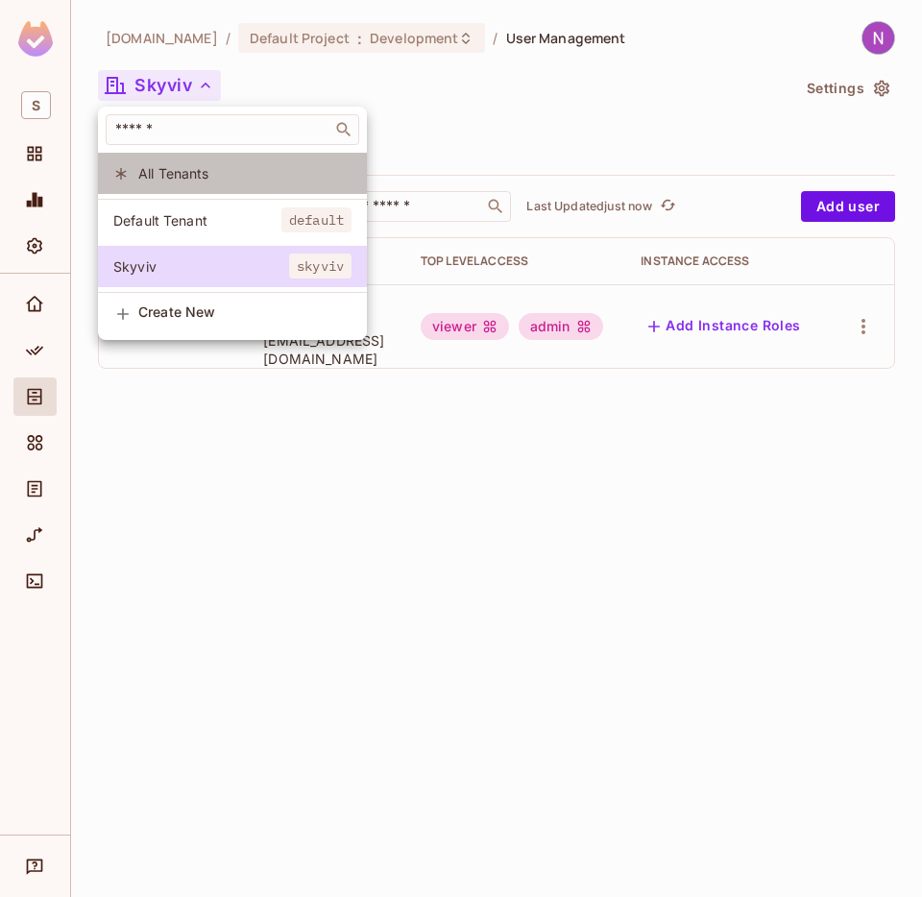
click at [160, 178] on span "All Tenants" at bounding box center [244, 173] width 213 height 18
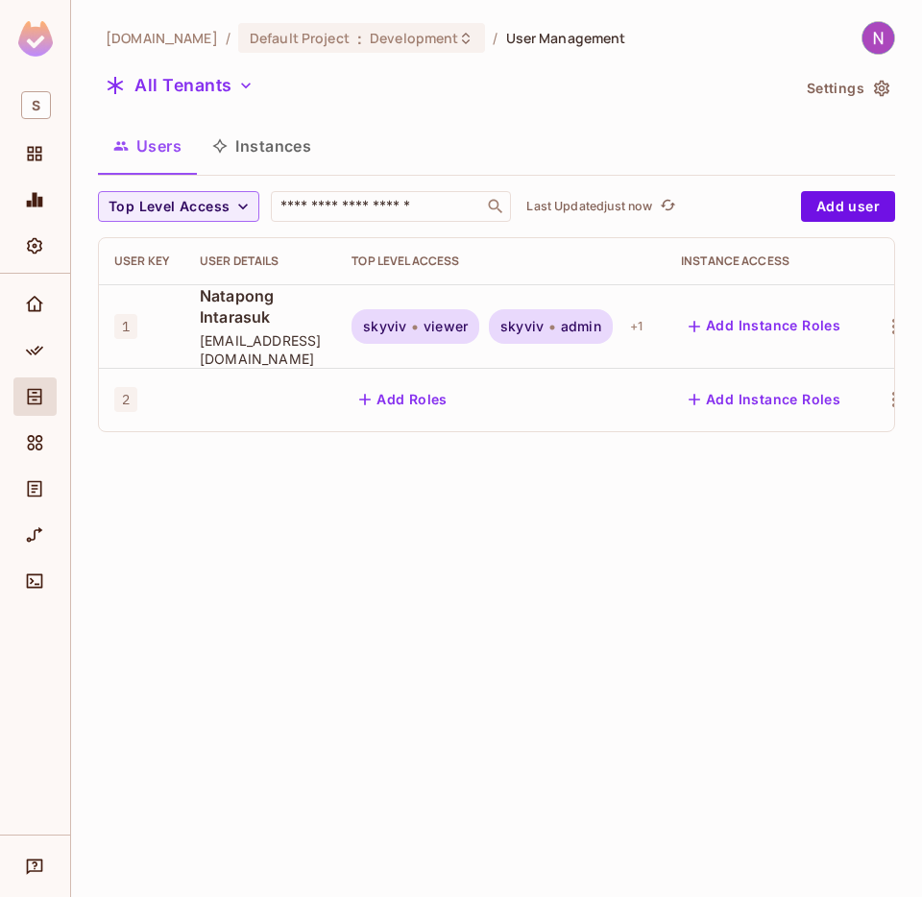
click at [420, 464] on div "[DOMAIN_NAME] / Default Project : Development / User Management All Tenants Set…" at bounding box center [496, 448] width 851 height 897
click at [648, 321] on div "+ 1" at bounding box center [637, 326] width 28 height 31
click at [619, 497] on div at bounding box center [461, 448] width 922 height 897
click at [282, 263] on div "User Details" at bounding box center [260, 261] width 121 height 15
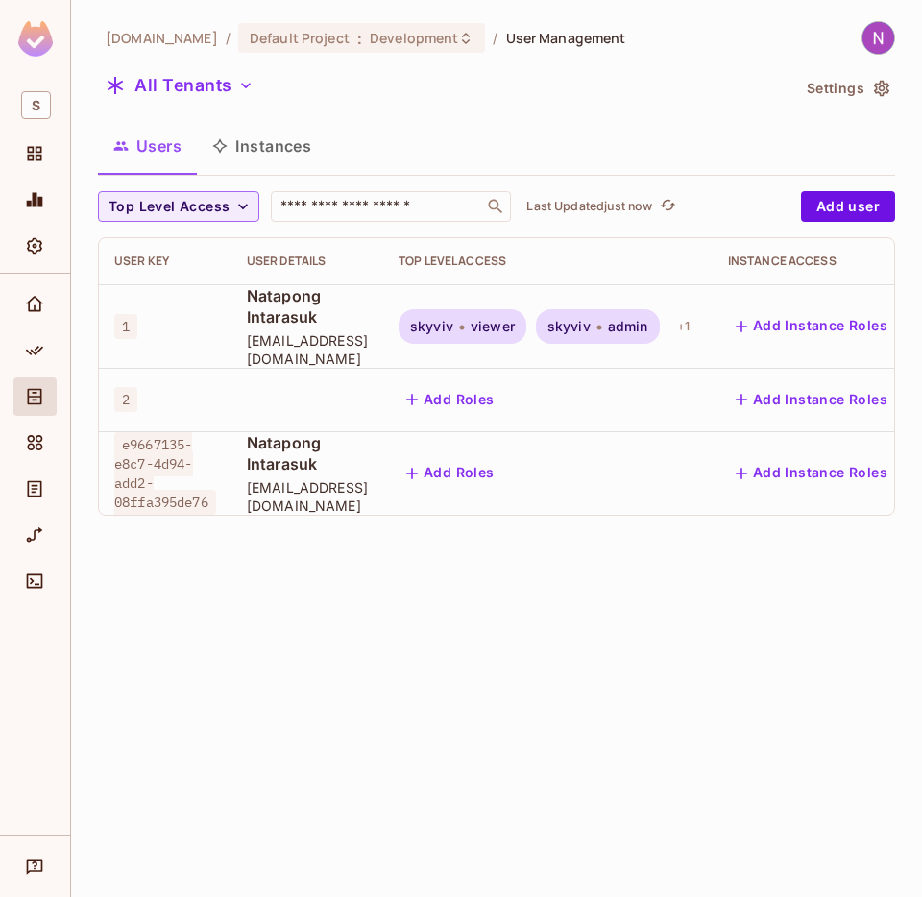
click at [162, 432] on span "e9667135-e8c7-4d94-add2-08ffa395de76" at bounding box center [165, 473] width 102 height 83
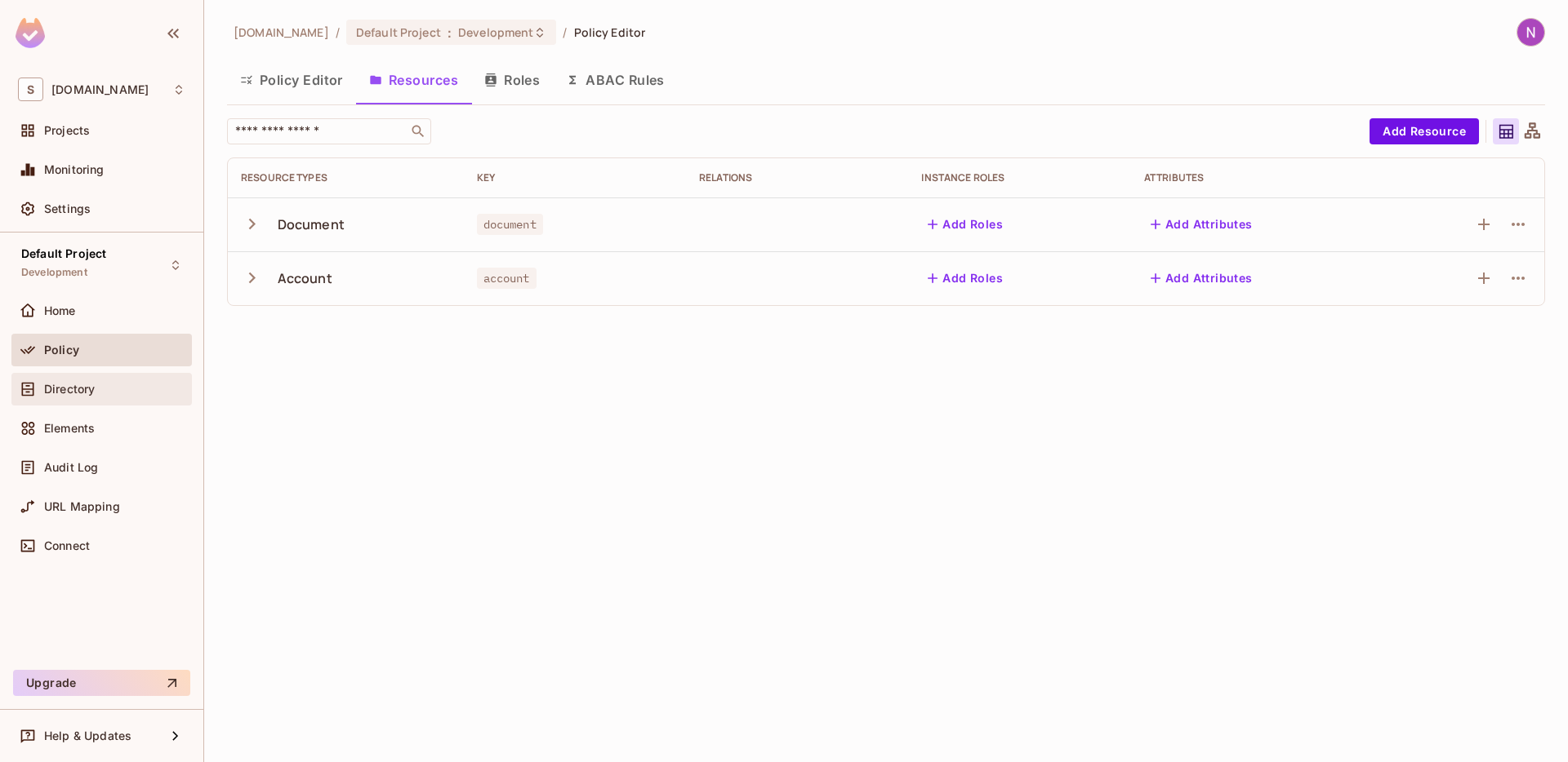
click at [95, 375] on div "Directory" at bounding box center [101, 389] width 180 height 32
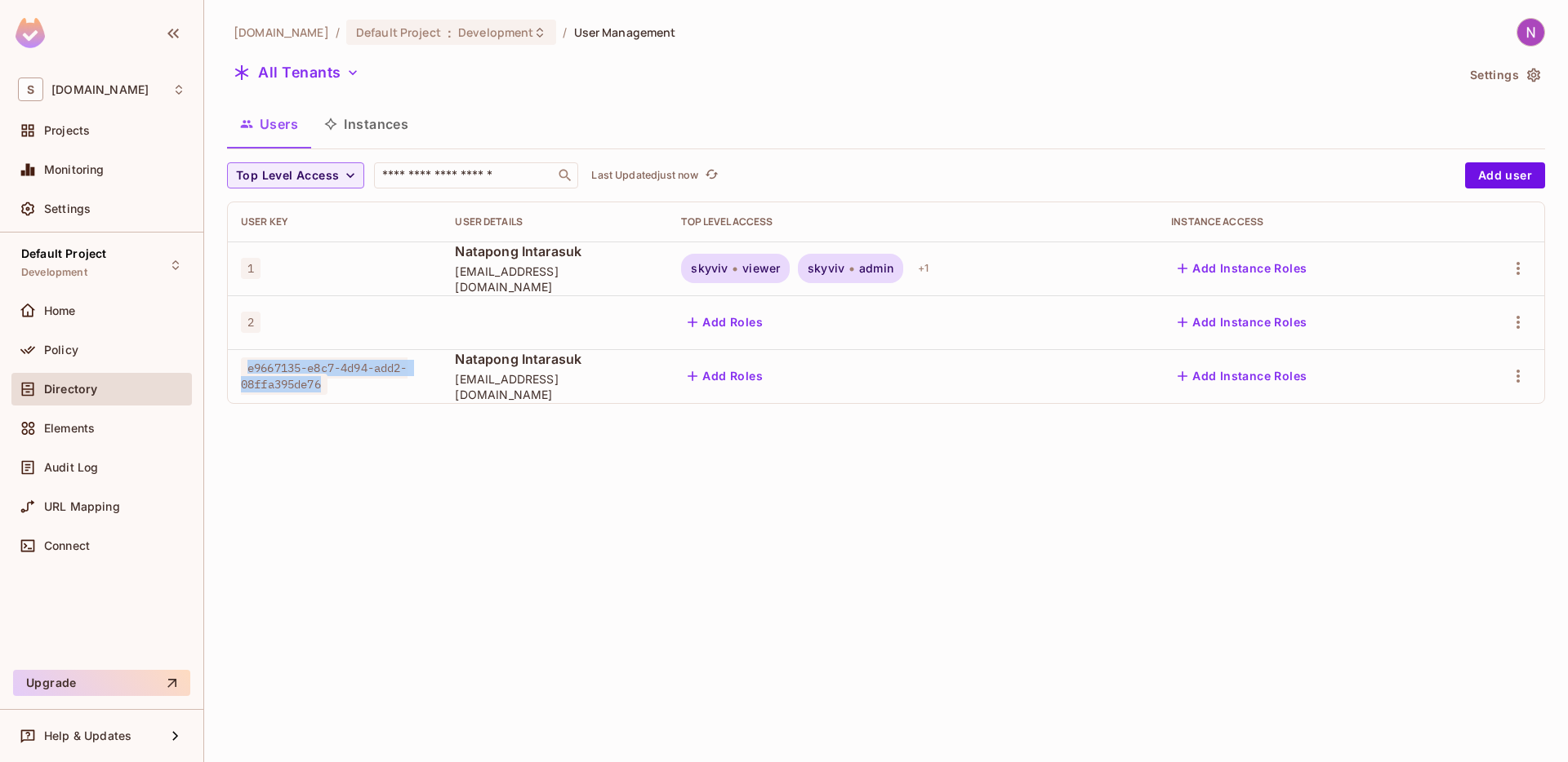
drag, startPoint x: 247, startPoint y: 366, endPoint x: 336, endPoint y: 396, distance: 93.9
click at [337, 396] on td "e9667135-e8c7-4d94-add2-08ffa395de76" at bounding box center [335, 375] width 214 height 54
click at [336, 396] on td "e9667135-e8c7-4d94-add2-08ffa395de76" at bounding box center [335, 375] width 214 height 54
click at [94, 468] on span "Audit Log" at bounding box center [71, 467] width 54 height 13
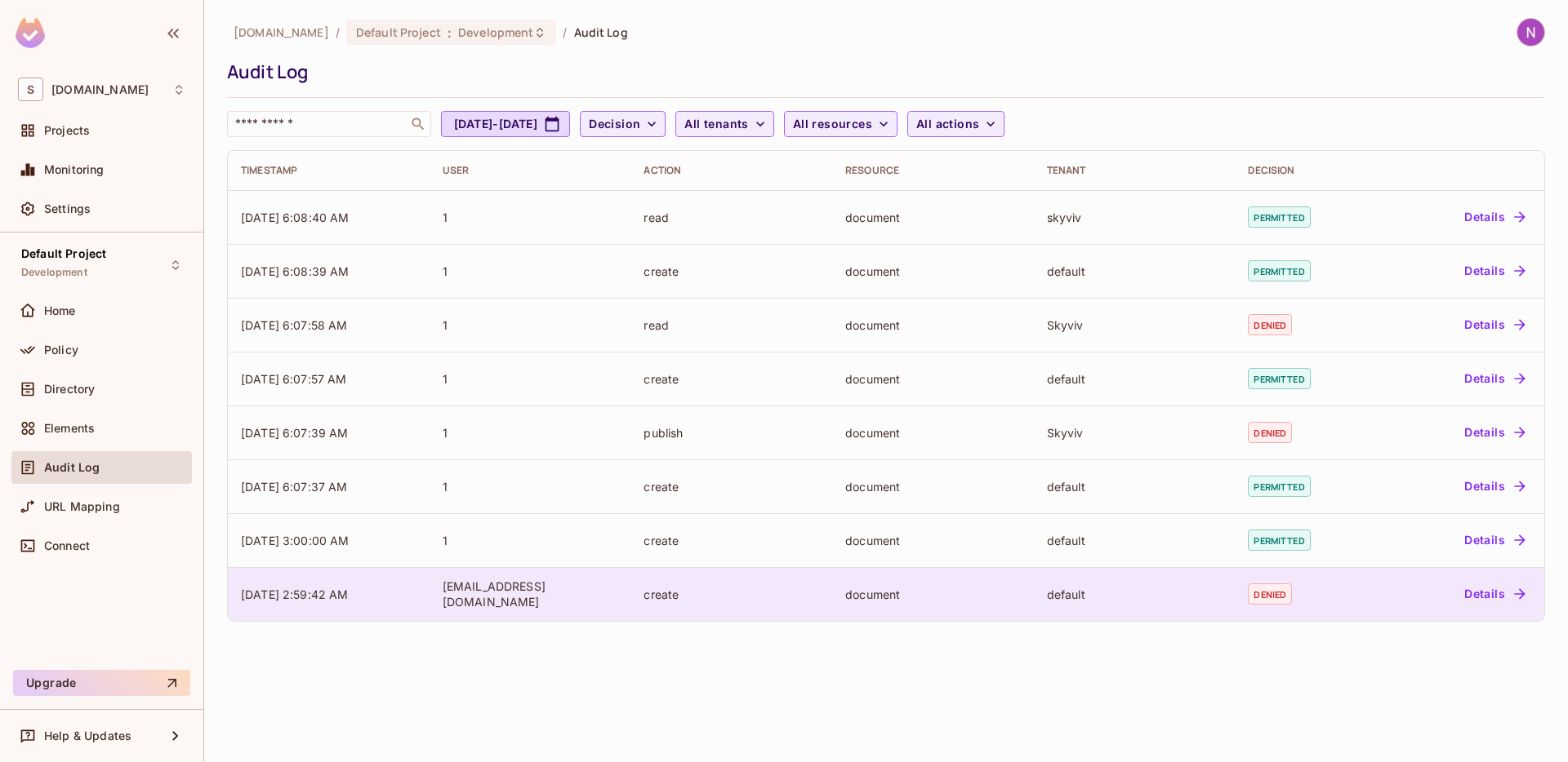
click at [483, 595] on div "[EMAIL_ADDRESS][DOMAIN_NAME]" at bounding box center [530, 594] width 176 height 31
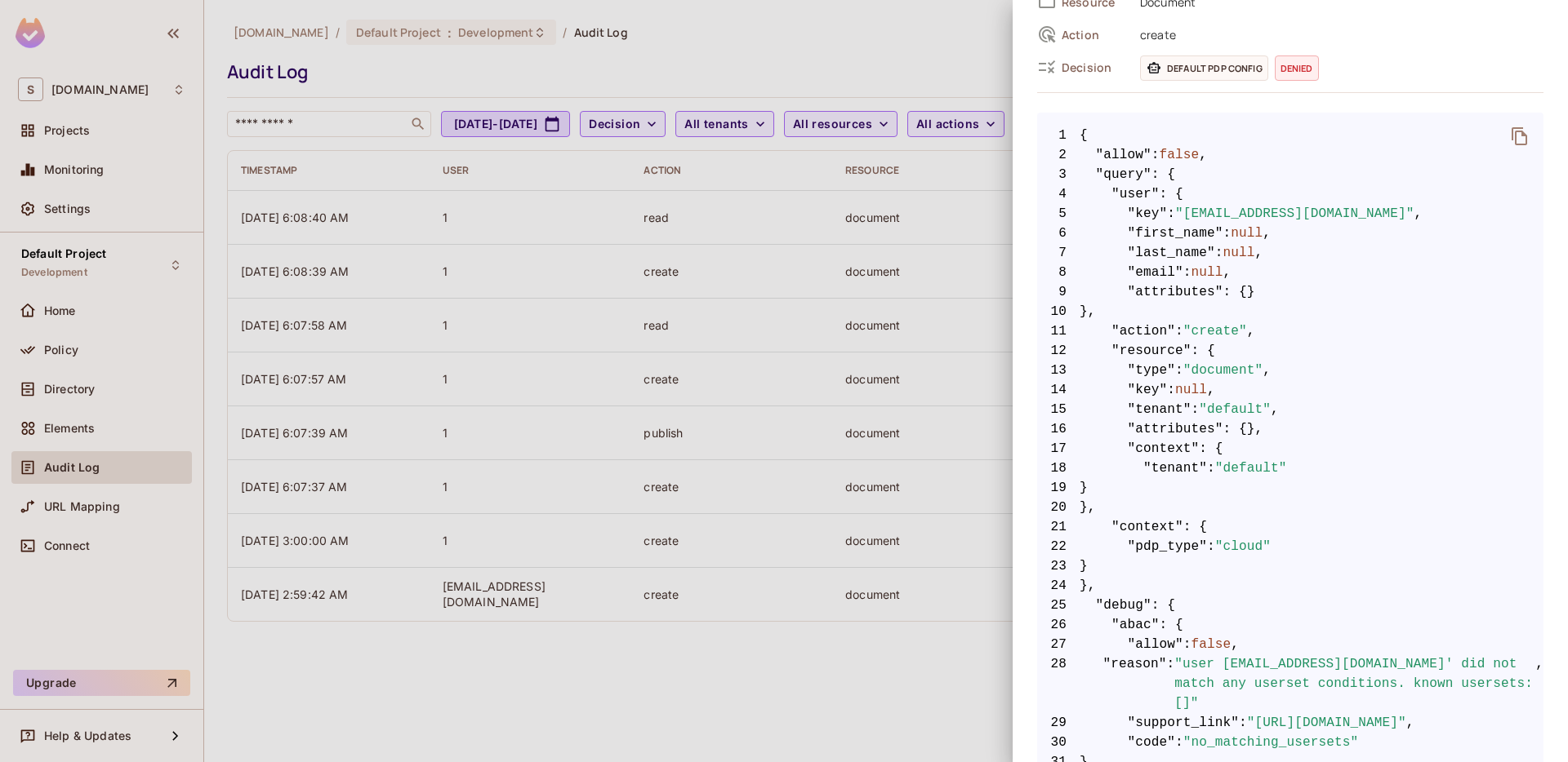
scroll to position [219, 0]
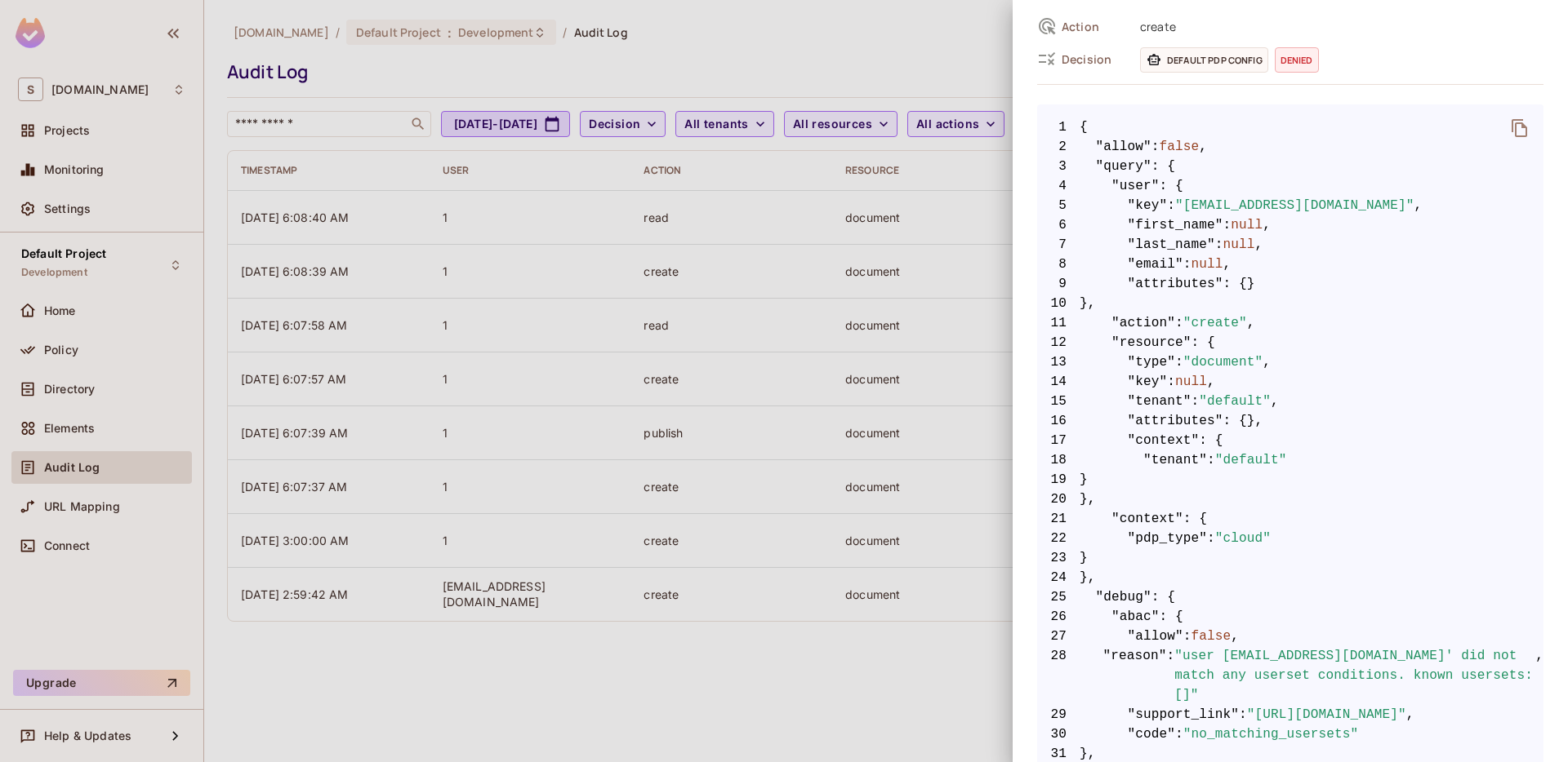
click at [783, 693] on div at bounding box center [784, 381] width 1568 height 762
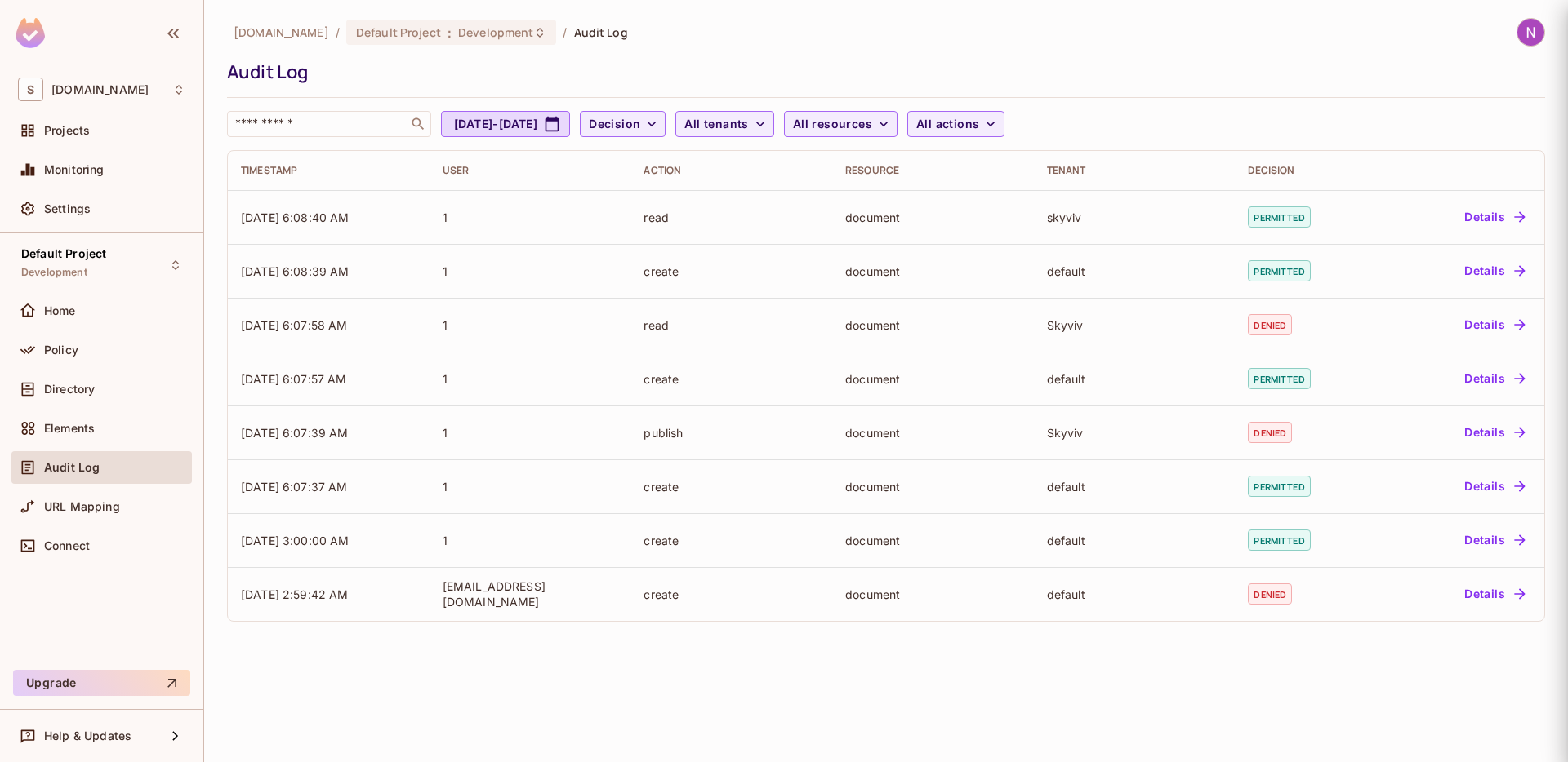
scroll to position [0, 0]
